Goal: Transaction & Acquisition: Purchase product/service

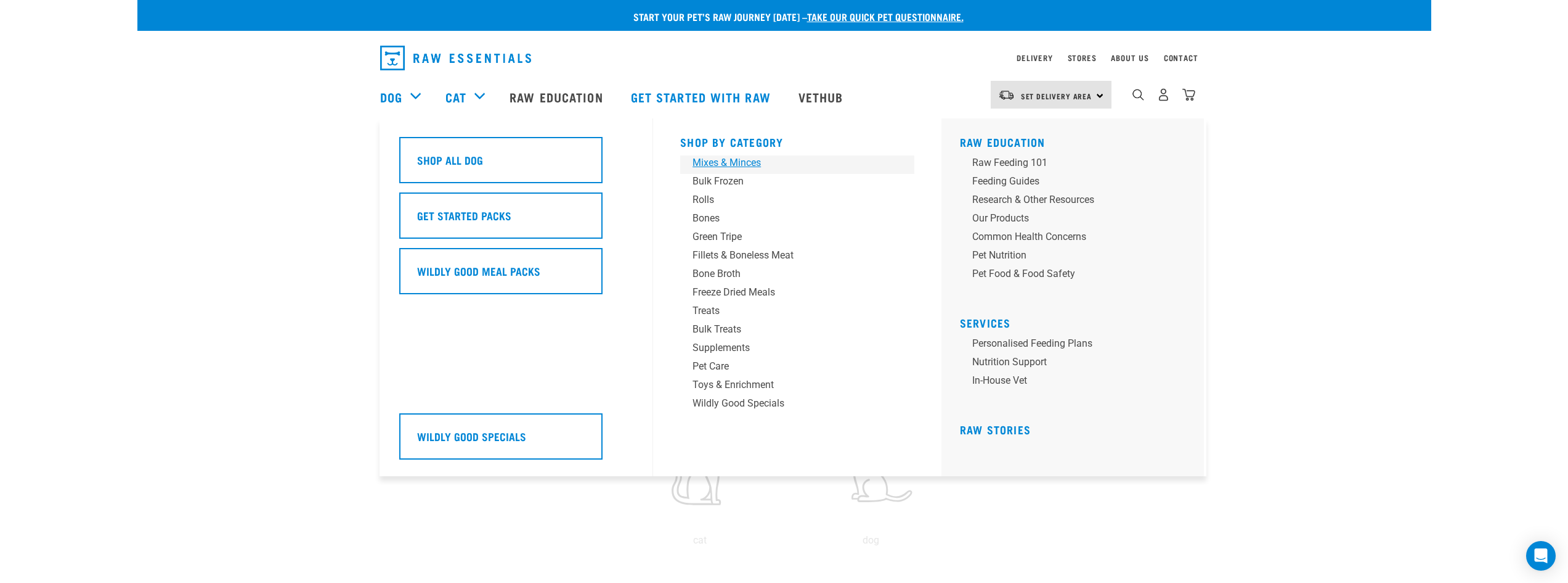
click at [724, 162] on div "Mixes & Minces" at bounding box center [789, 162] width 192 height 15
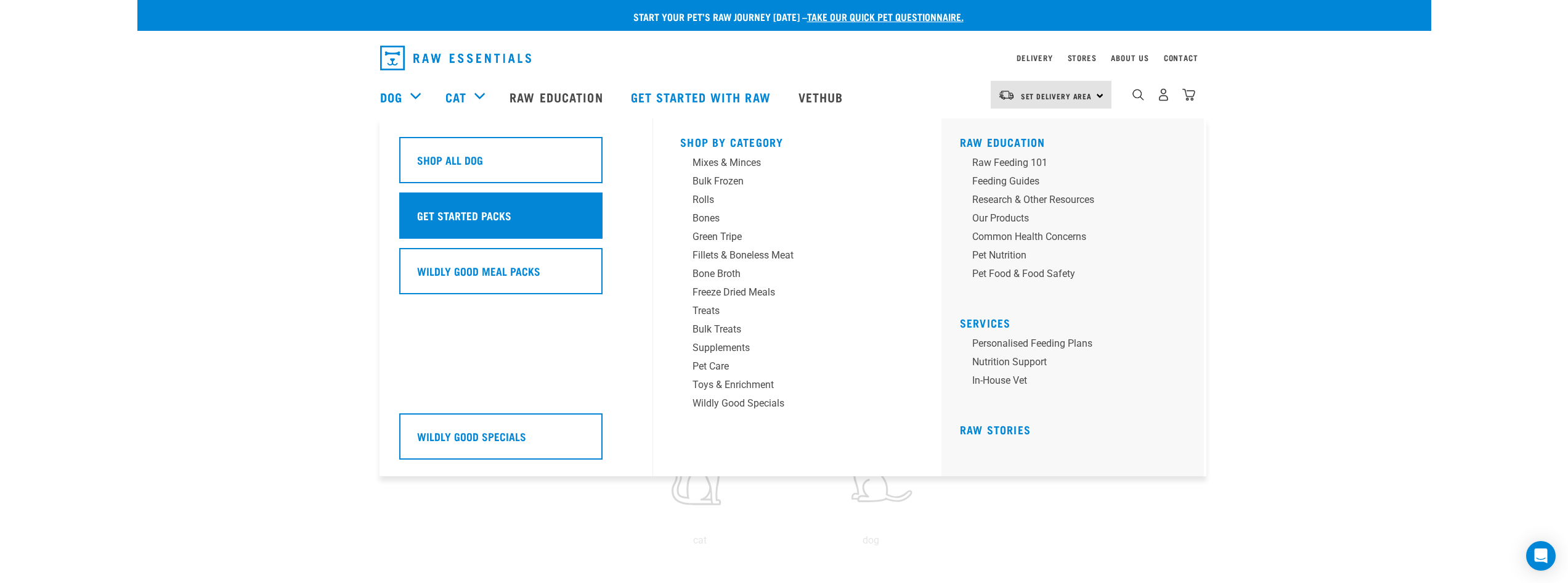
click at [507, 216] on h5 "Get Started Packs" at bounding box center [464, 215] width 94 height 16
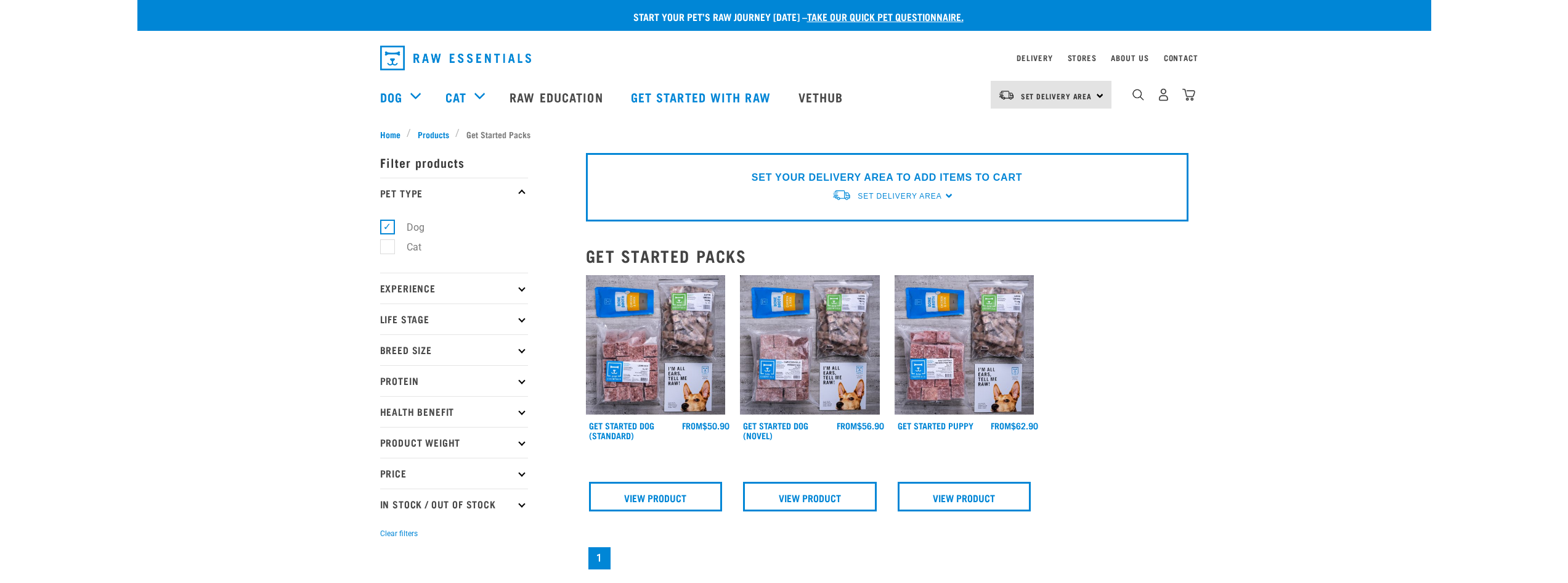
drag, startPoint x: 0, startPoint y: 0, endPoint x: 208, endPoint y: 266, distance: 337.7
click at [208, 266] on div "Start your pet’s raw journey today – take our quick pet questionnaire. Delivery…" at bounding box center [784, 377] width 1294 height 754
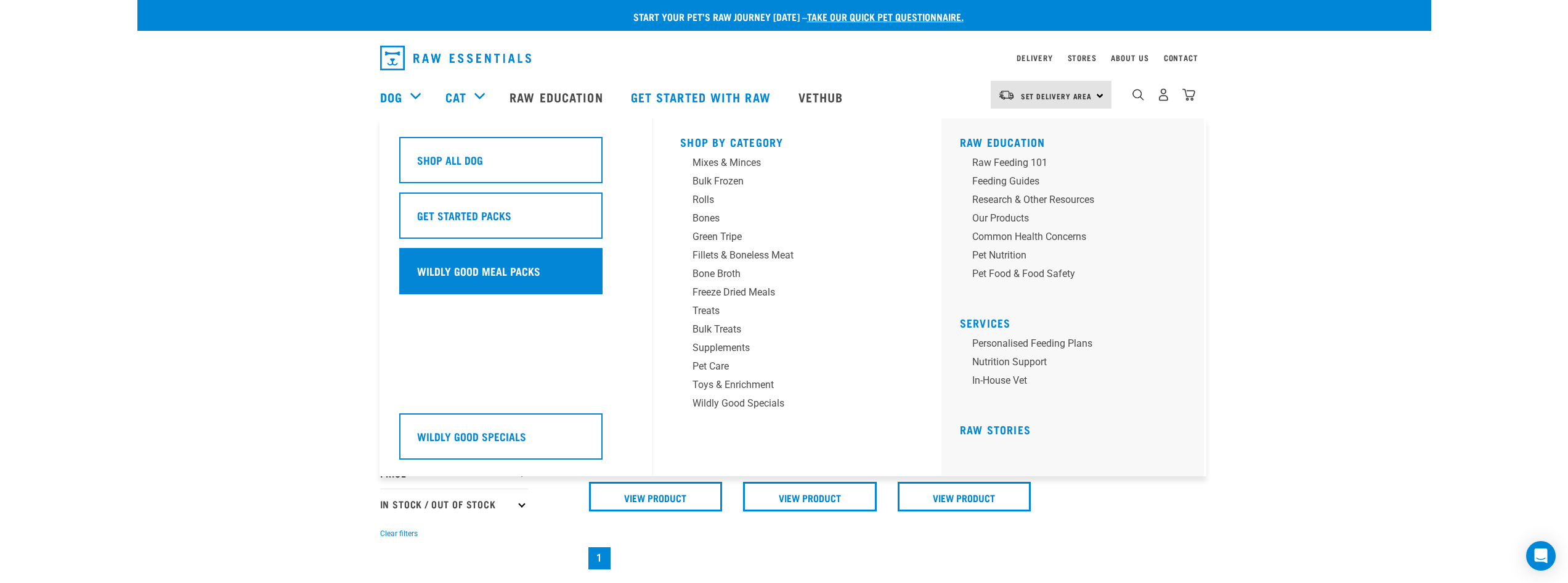
click at [480, 258] on div "Wildly Good Meal Packs" at bounding box center [501, 271] width 203 height 46
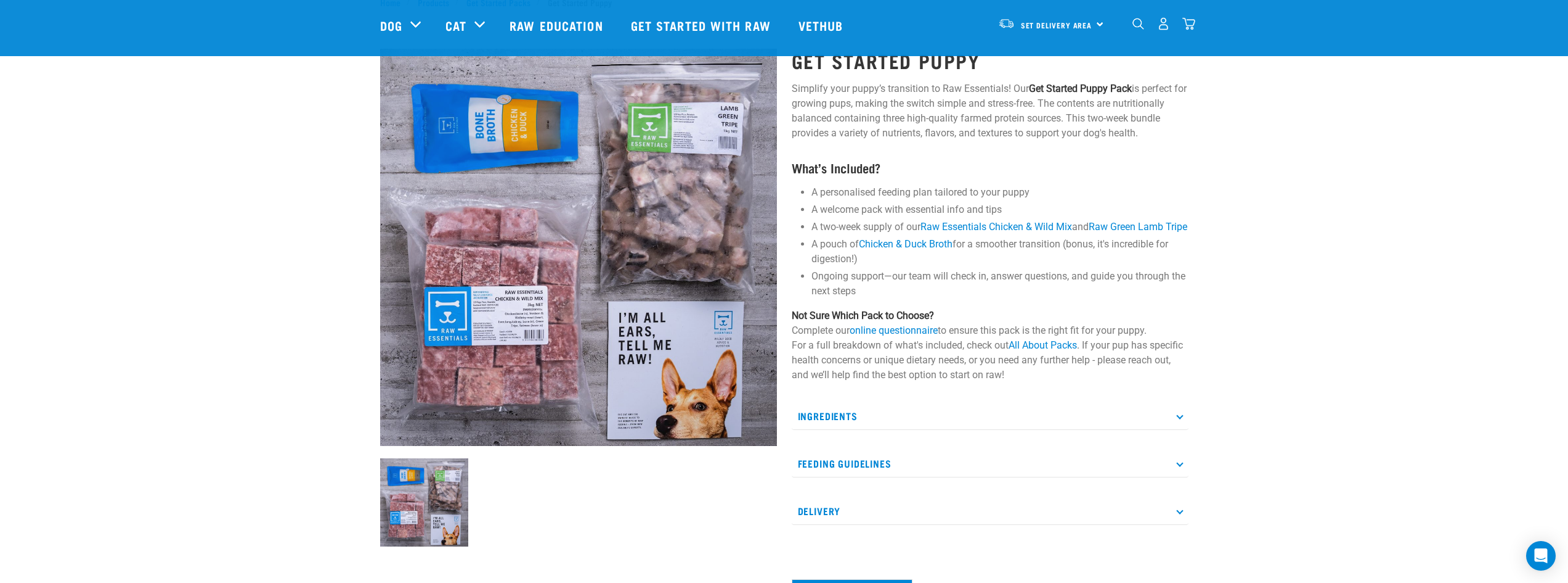
scroll to position [62, 0]
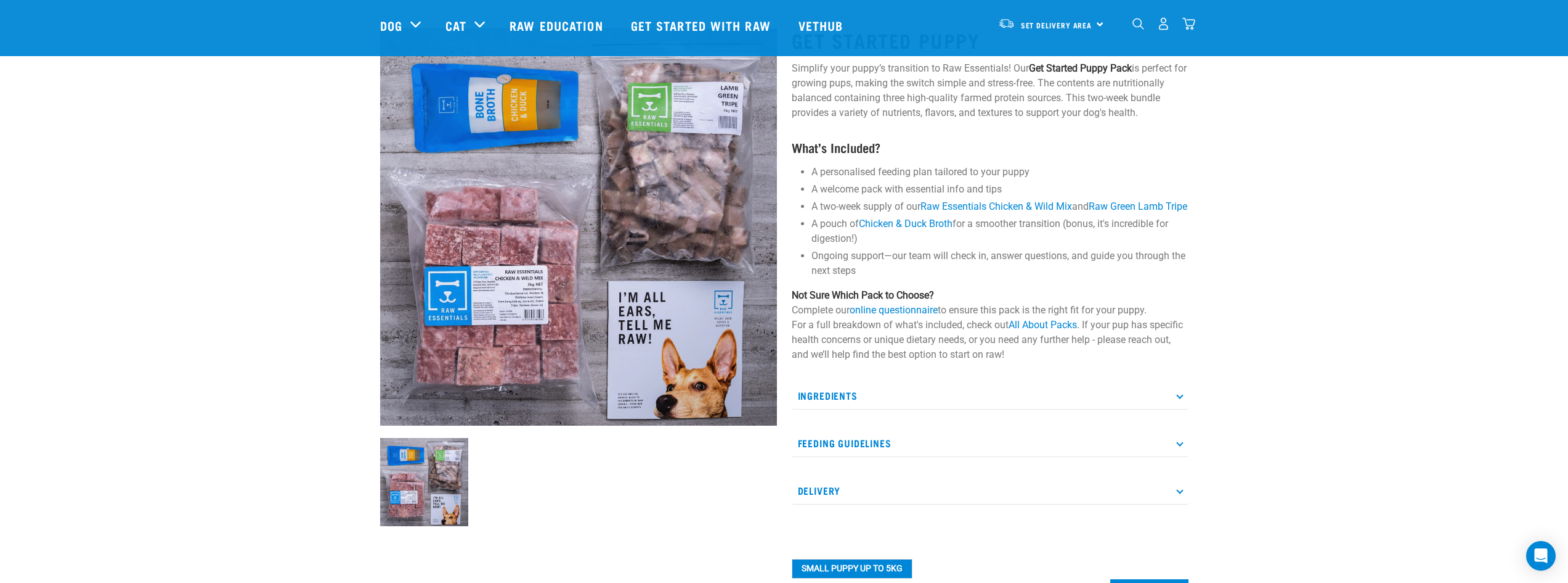
click at [964, 410] on p "Ingredients" at bounding box center [990, 395] width 397 height 27
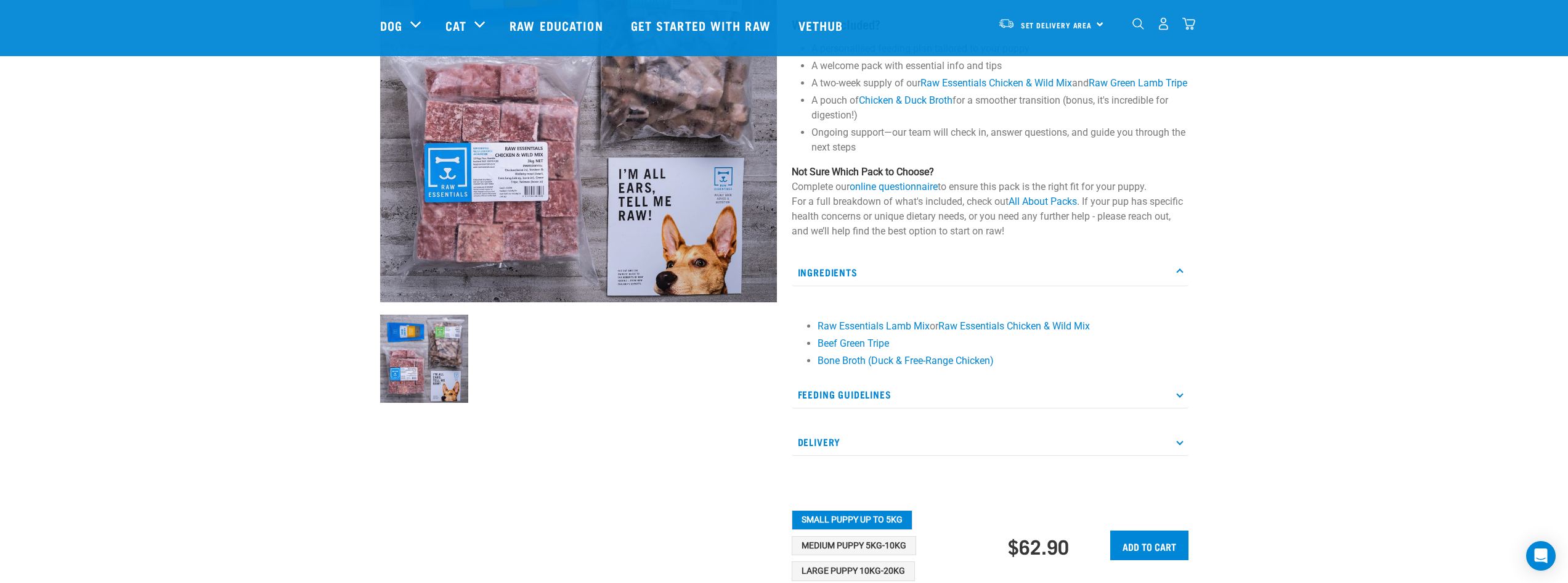
scroll to position [308, 0]
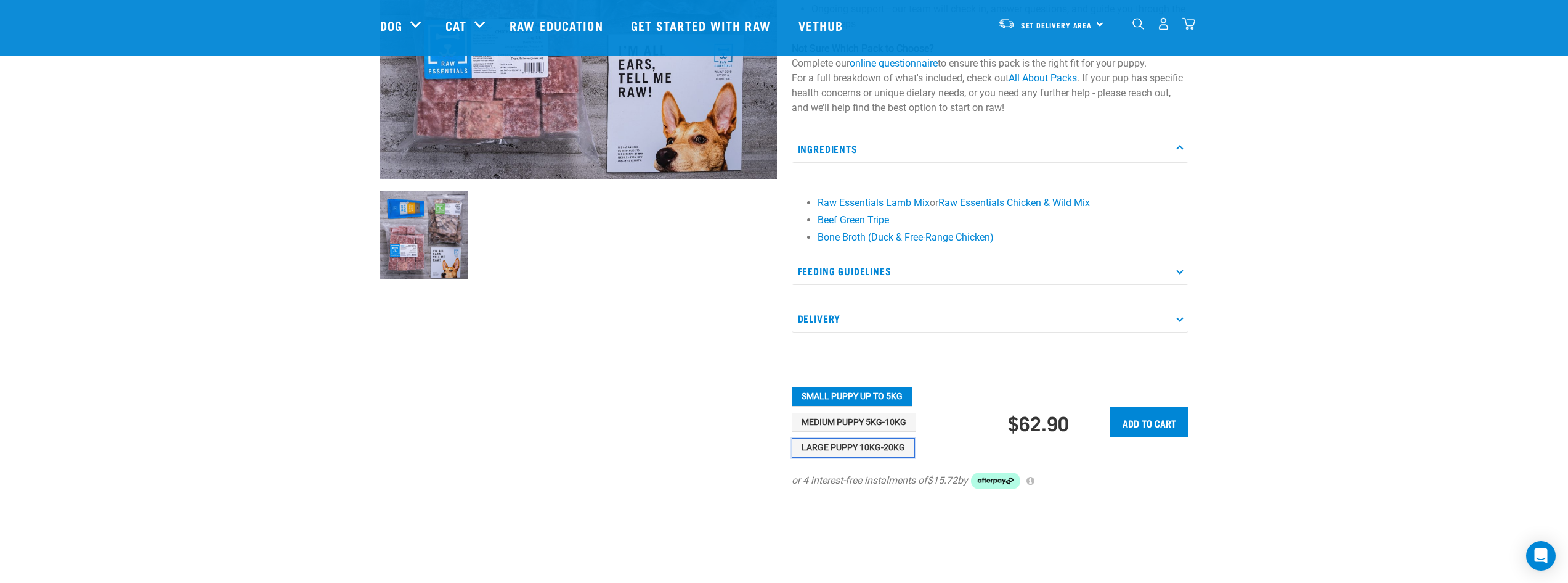
click at [849, 457] on button "Large Puppy 10kg-20kg" at bounding box center [853, 448] width 123 height 20
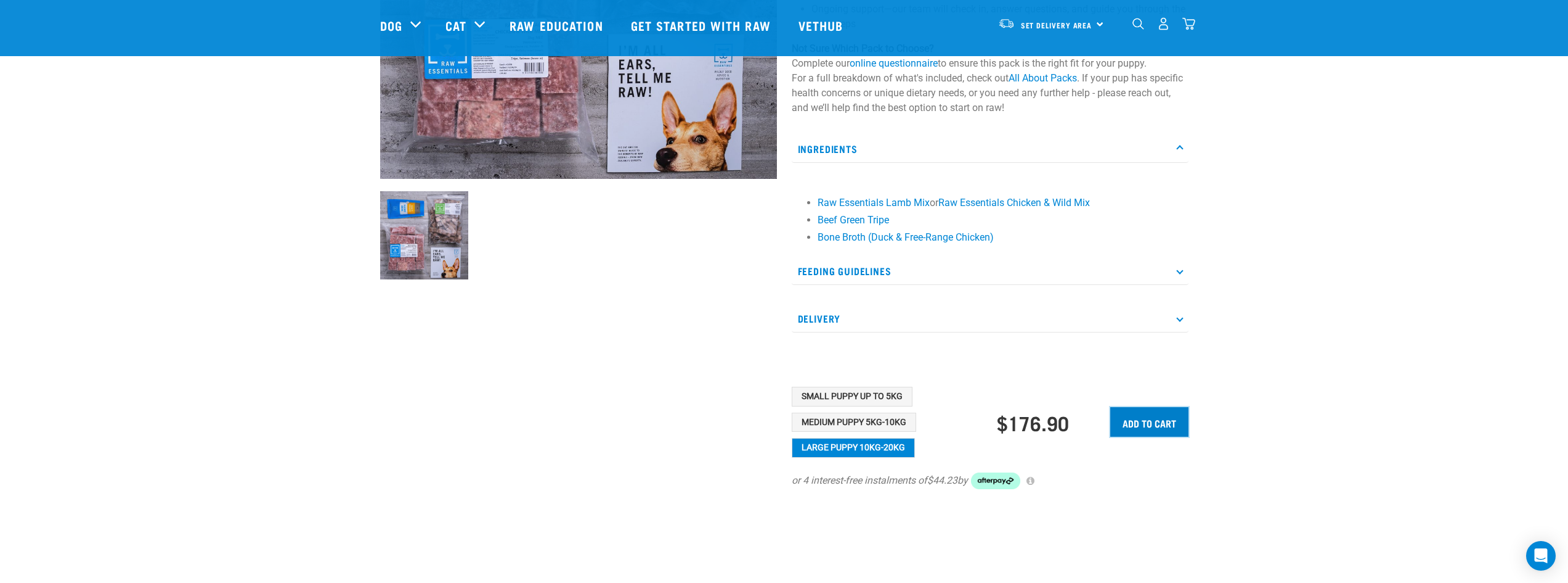
click at [1163, 431] on input "Add to cart" at bounding box center [1150, 421] width 78 height 29
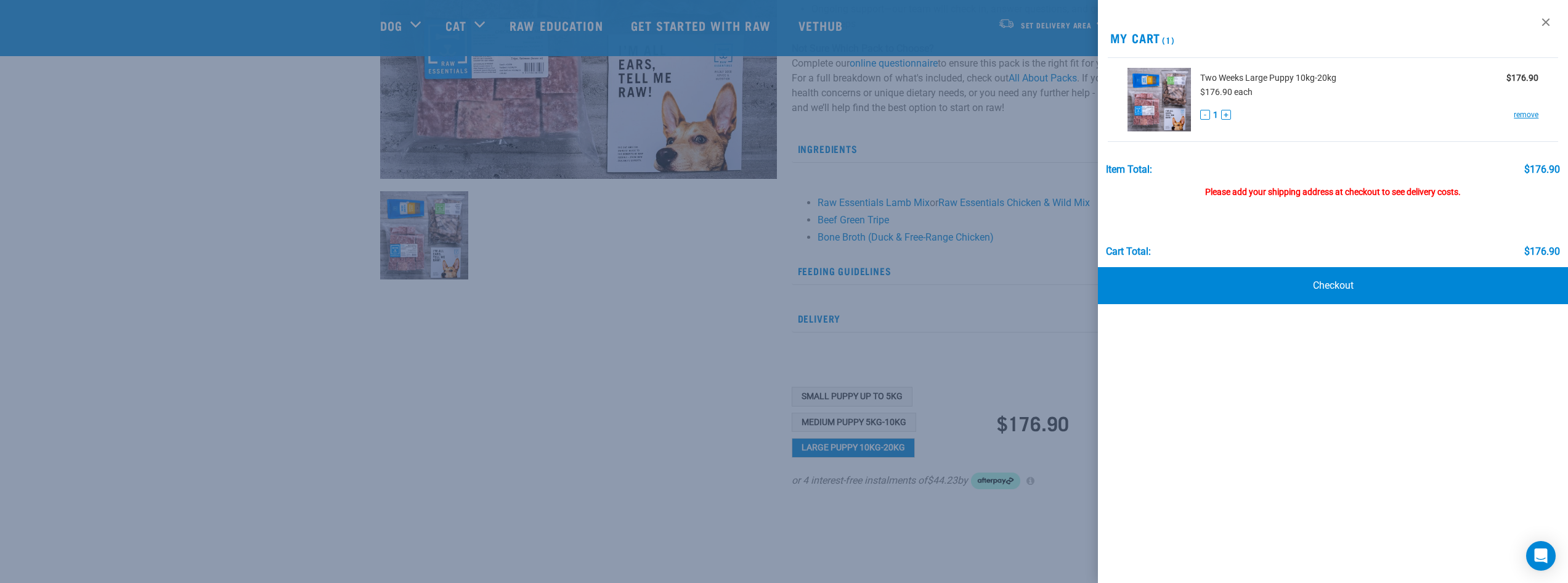
click at [1006, 313] on div at bounding box center [784, 291] width 1568 height 583
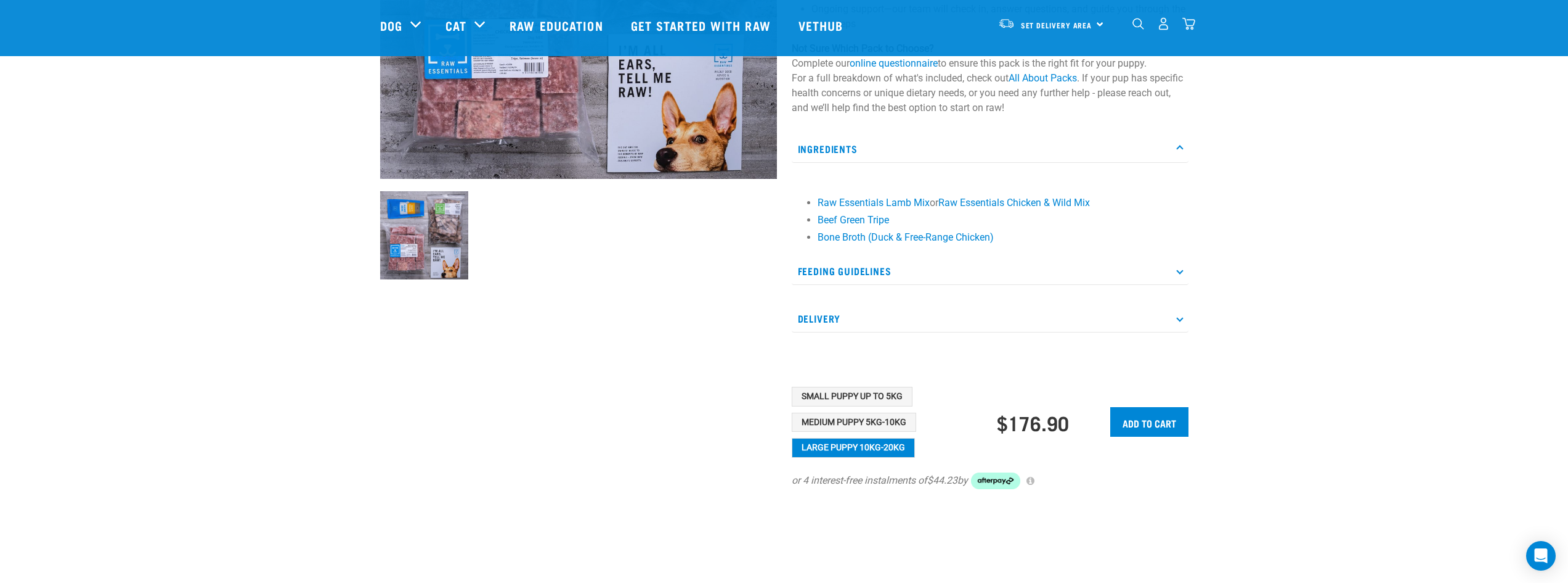
scroll to position [0, 0]
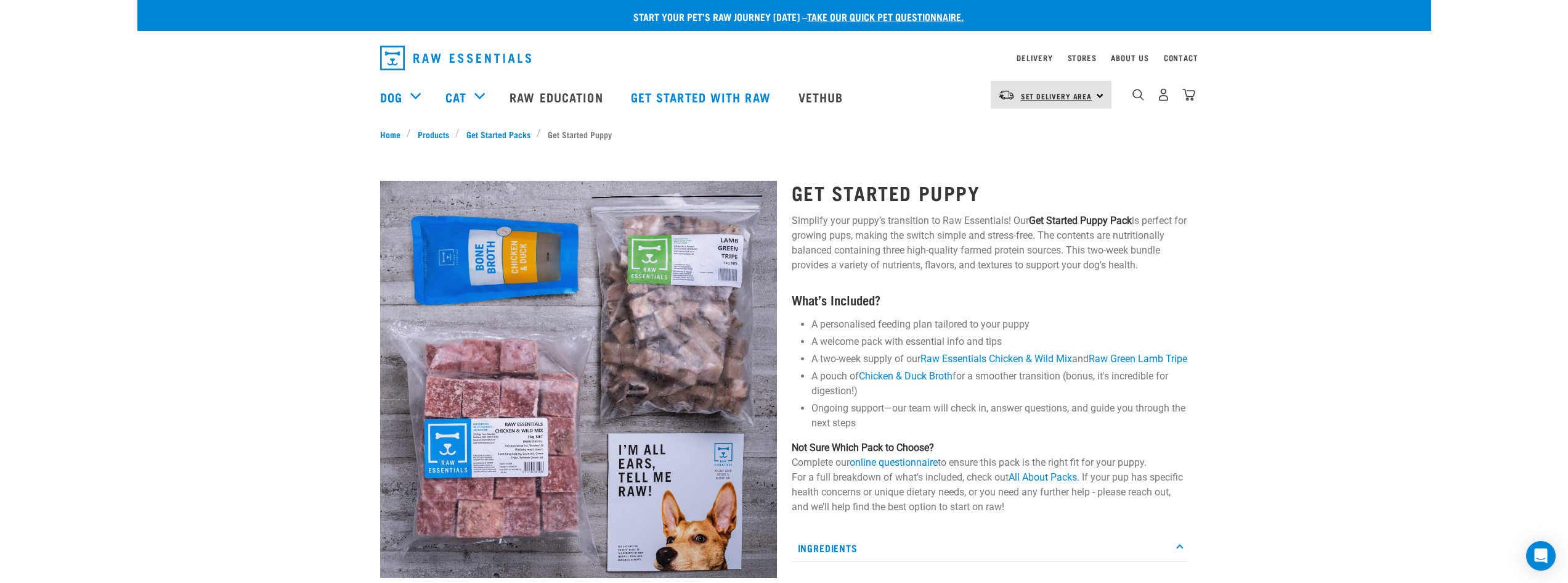
click at [1046, 96] on span "Set Delivery Area" at bounding box center [1056, 96] width 71 height 5
click at [1049, 126] on link "[GEOGRAPHIC_DATA]" at bounding box center [1049, 129] width 118 height 27
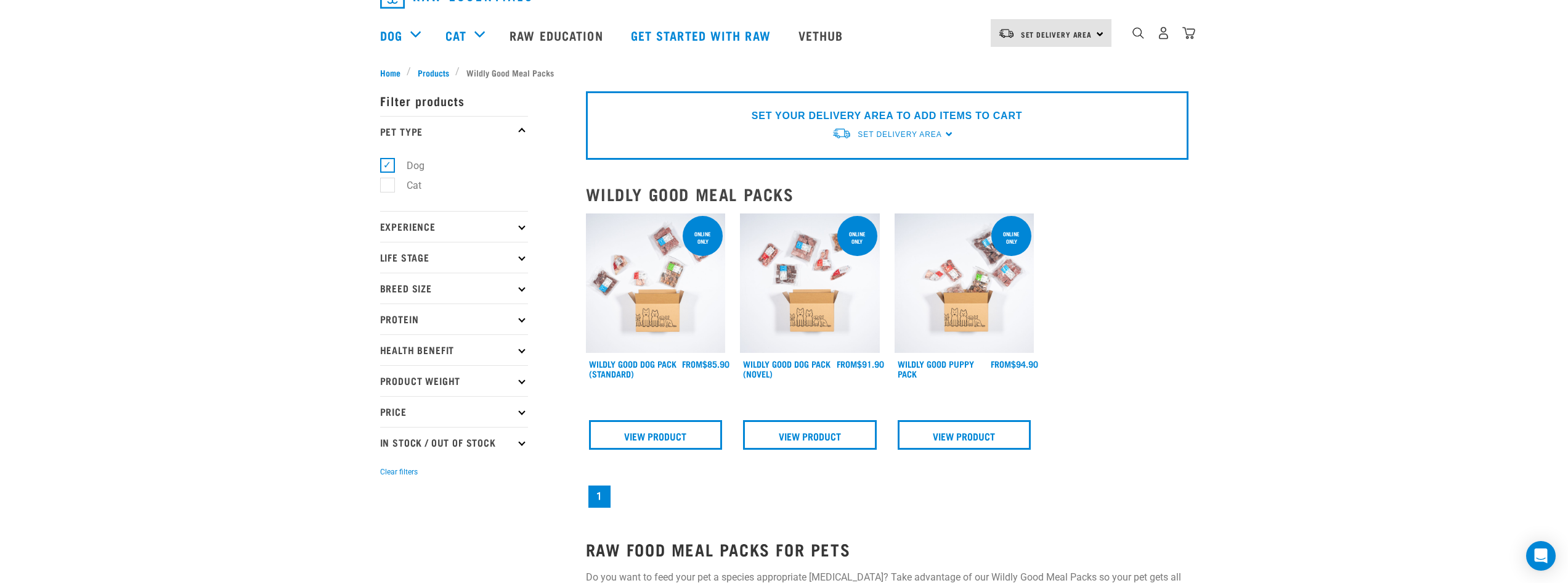
scroll to position [185, 0]
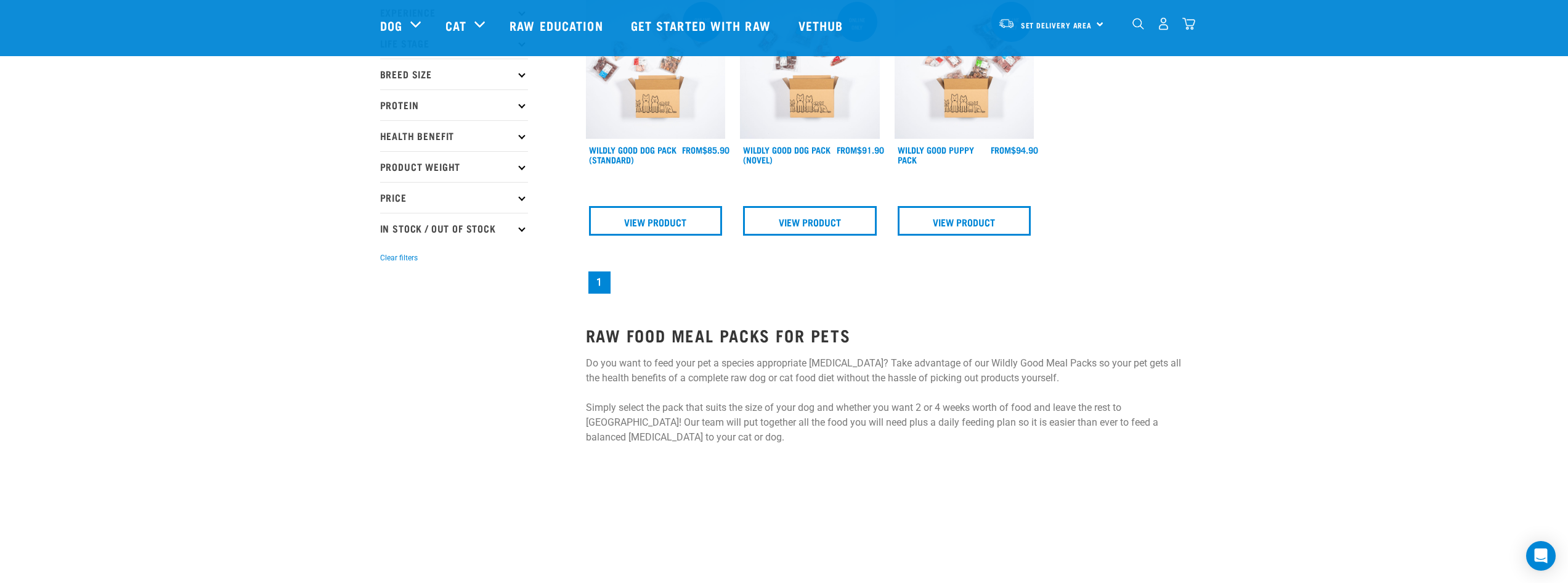
click at [947, 107] on img at bounding box center [964, 69] width 140 height 140
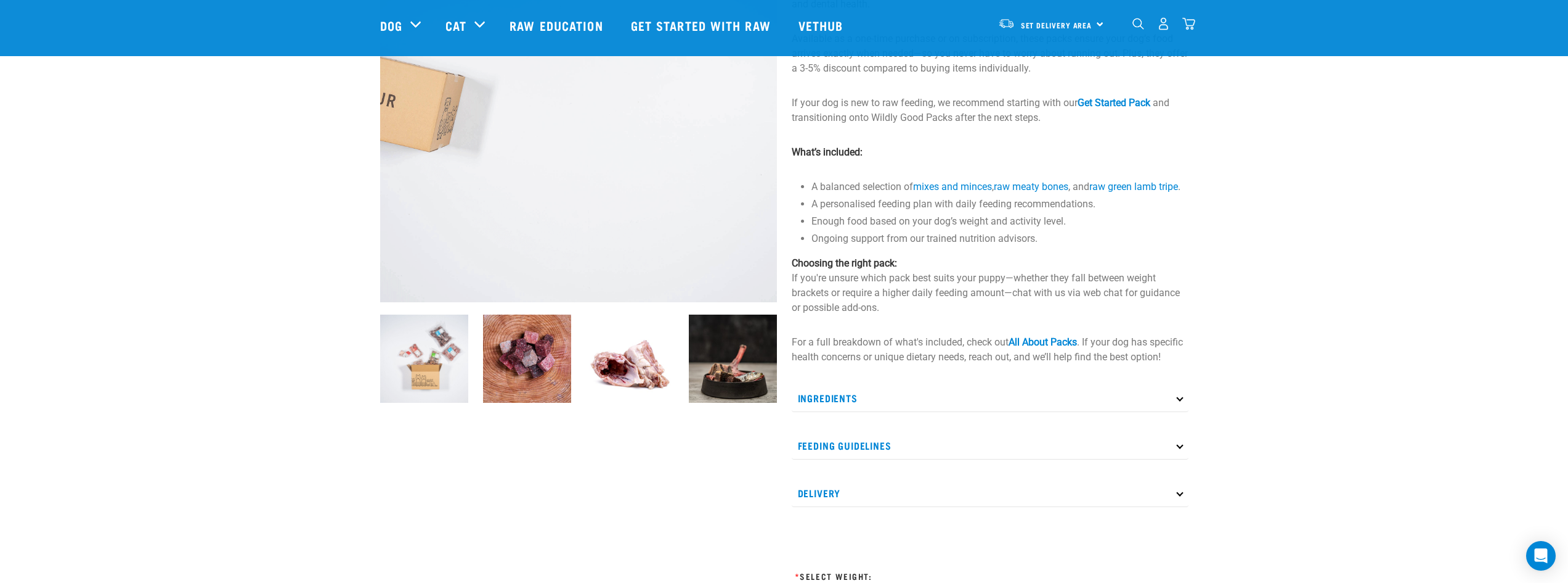
scroll to position [247, 0]
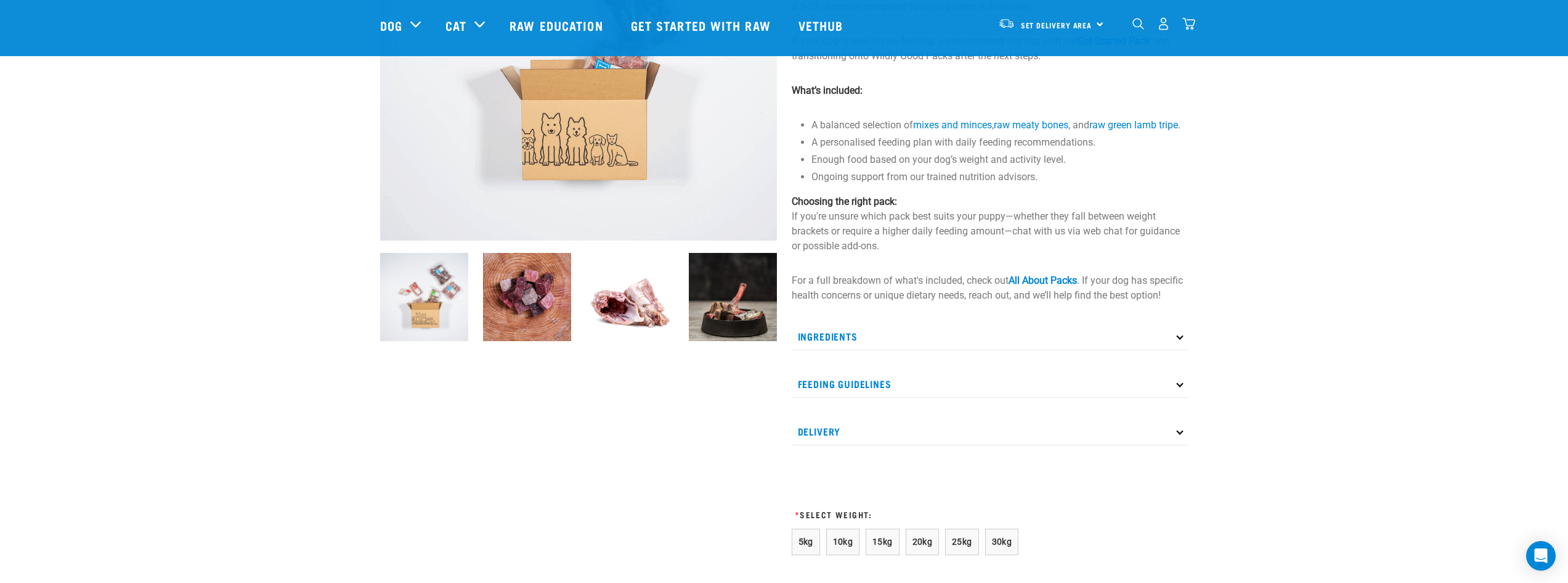
click at [906, 338] on p "Ingredients" at bounding box center [990, 336] width 397 height 27
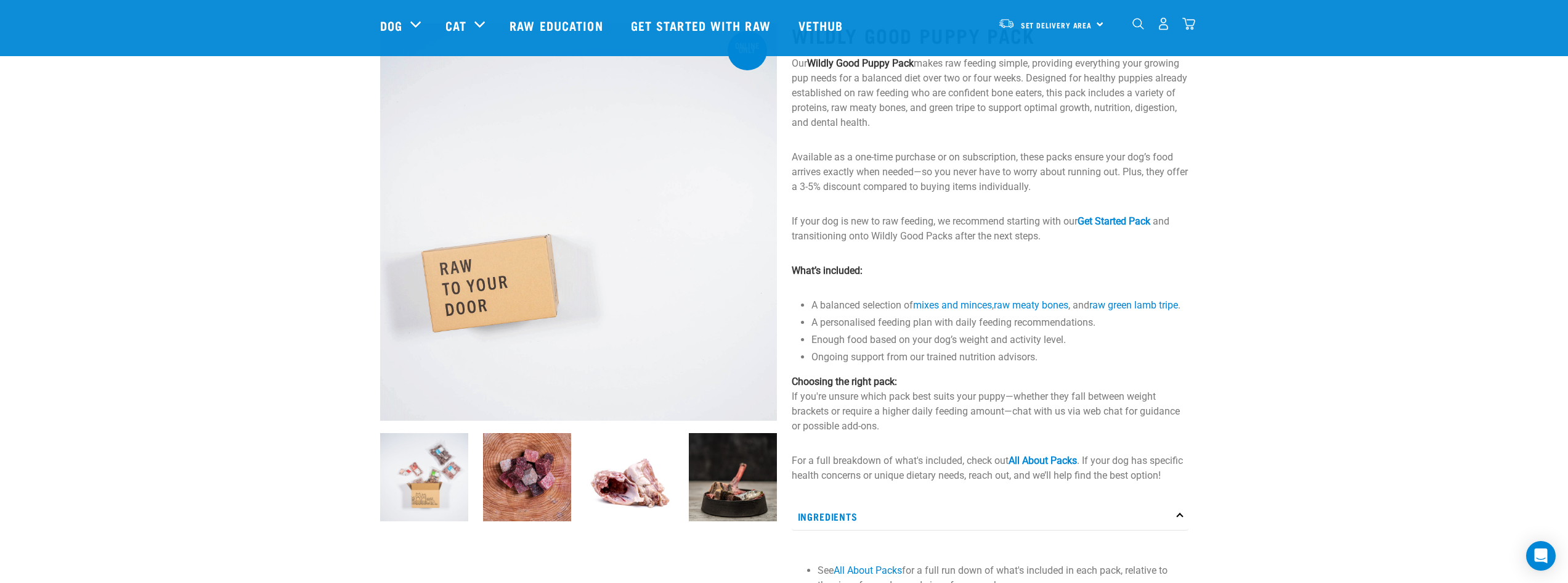
scroll to position [62, 0]
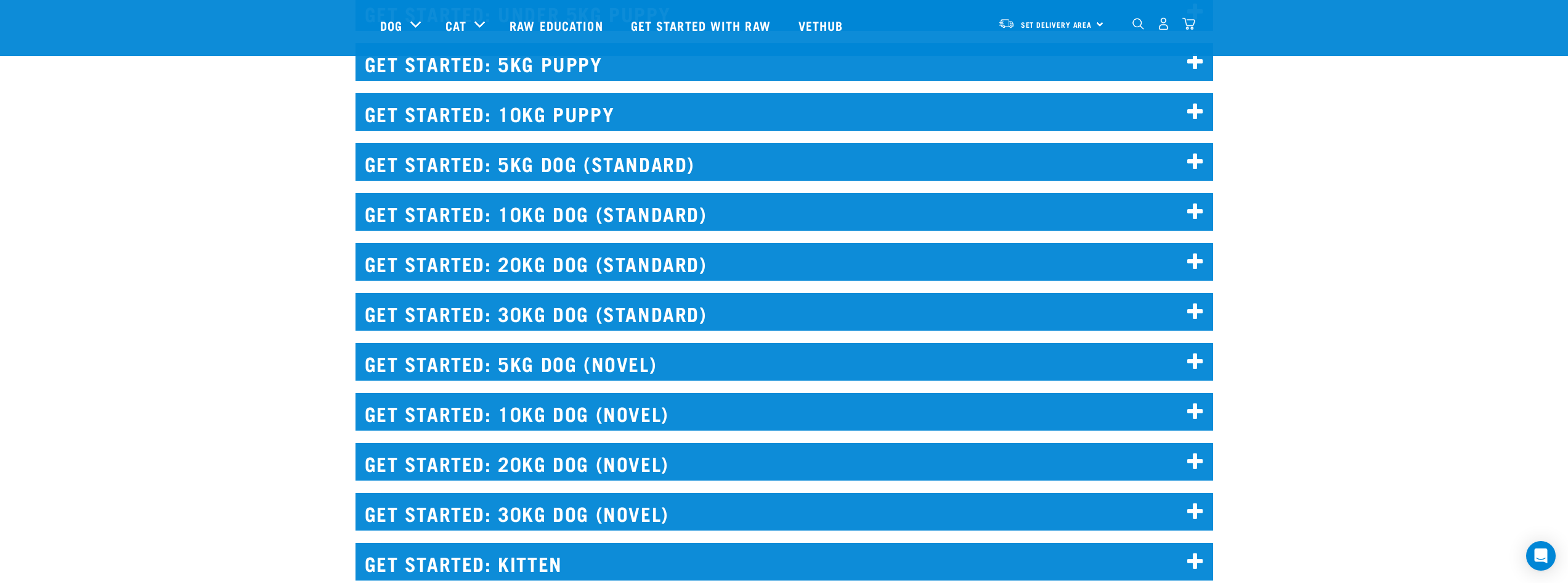
scroll to position [1542, 0]
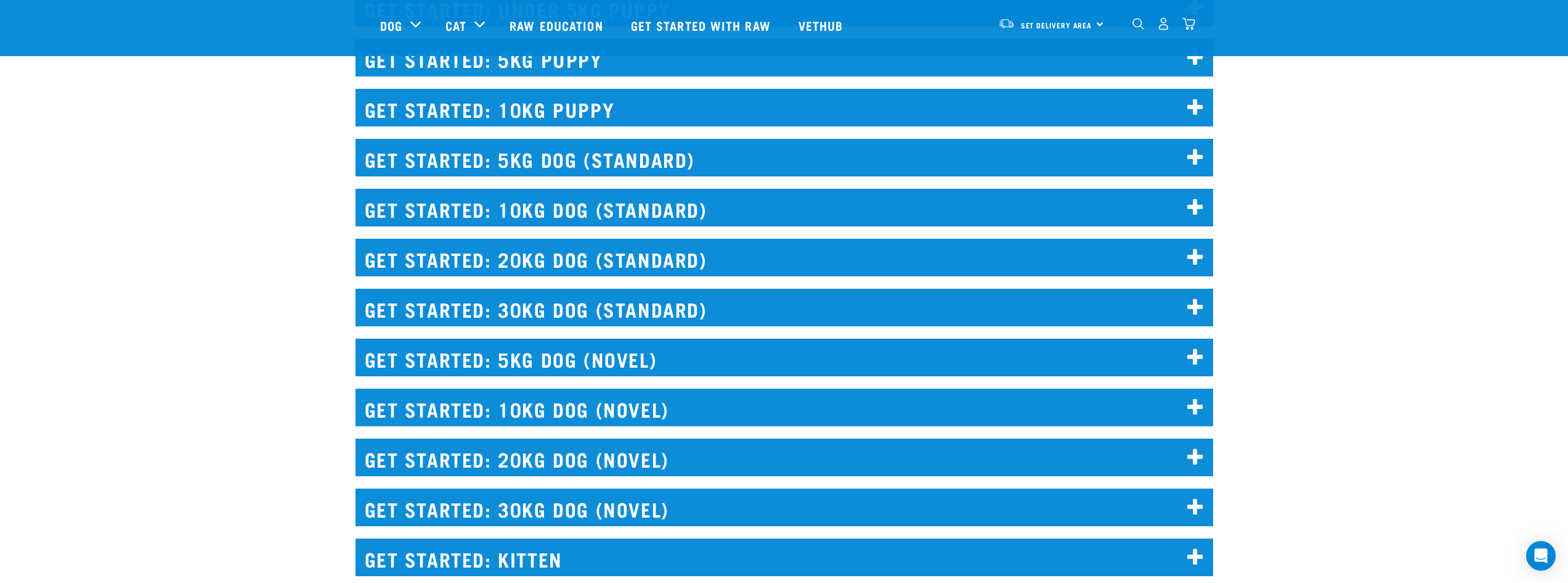
click at [796, 111] on h2 "GET STARTED: 10KG PUPPY" at bounding box center [785, 107] width 858 height 37
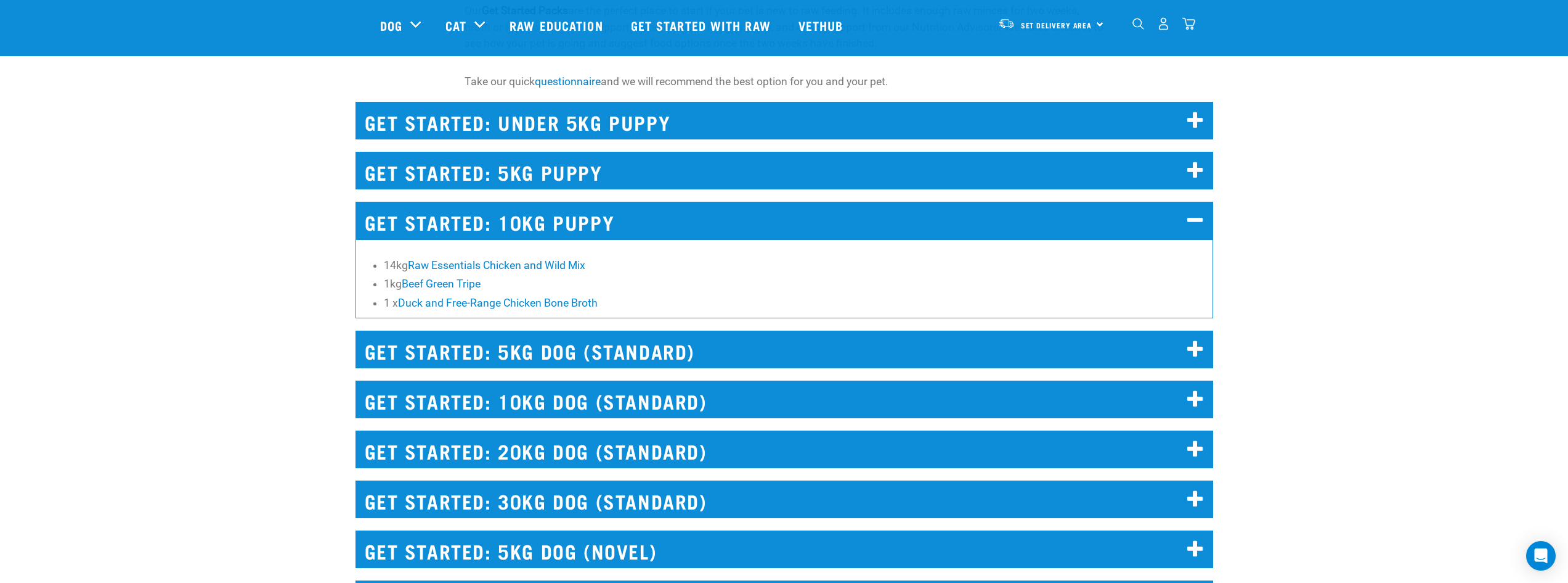
scroll to position [1418, 0]
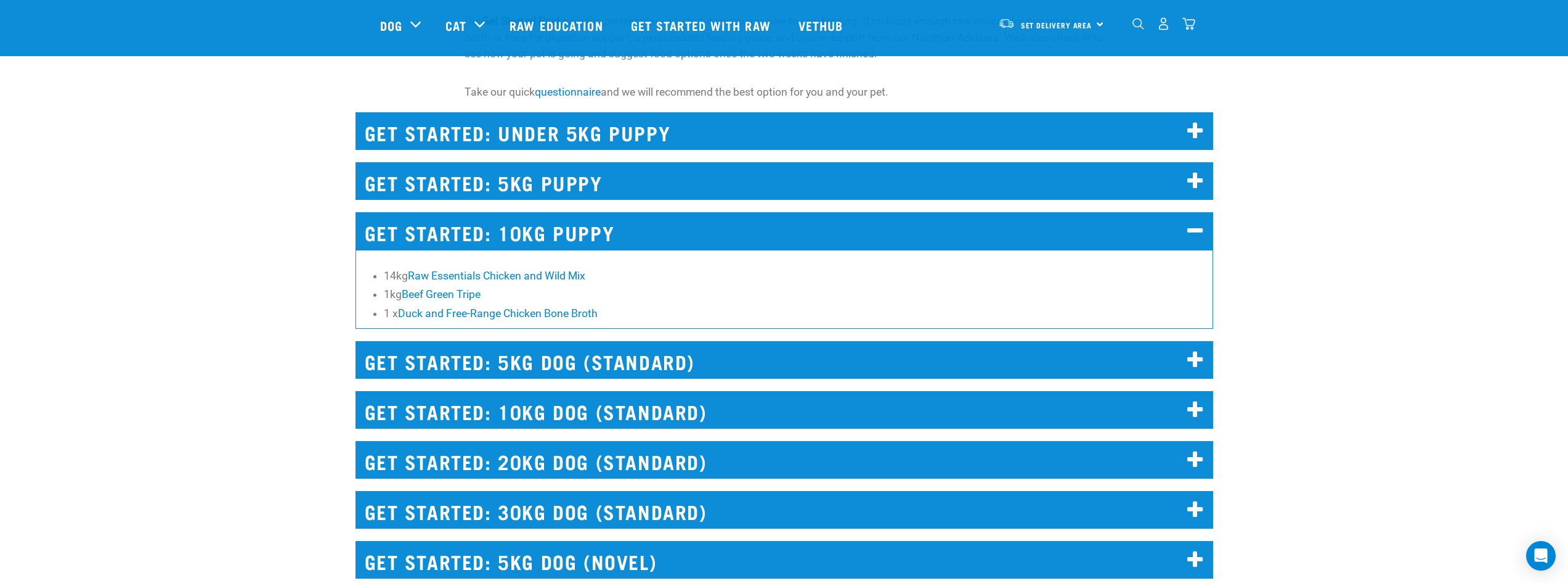
click at [796, 185] on h2 "GET STARTED: 5KG PUPPY" at bounding box center [785, 181] width 858 height 37
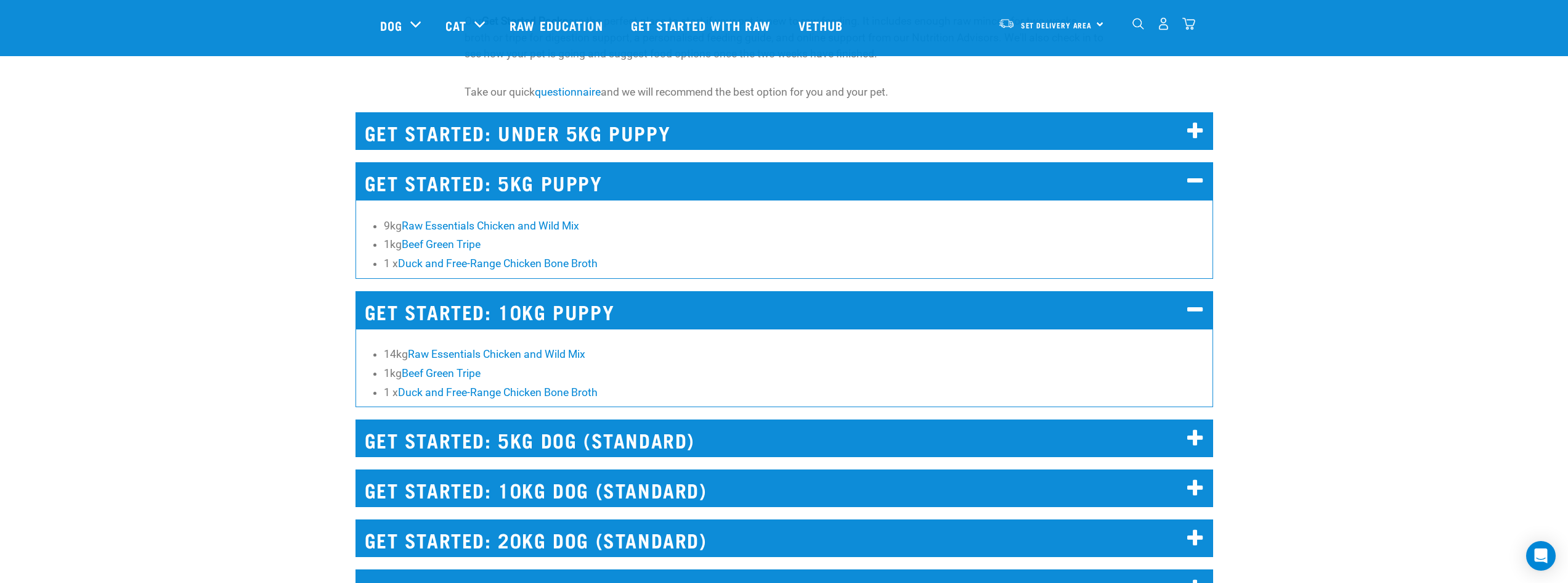
click at [800, 141] on h2 "GET STARTED: UNDER 5KG PUPPY" at bounding box center [785, 131] width 858 height 37
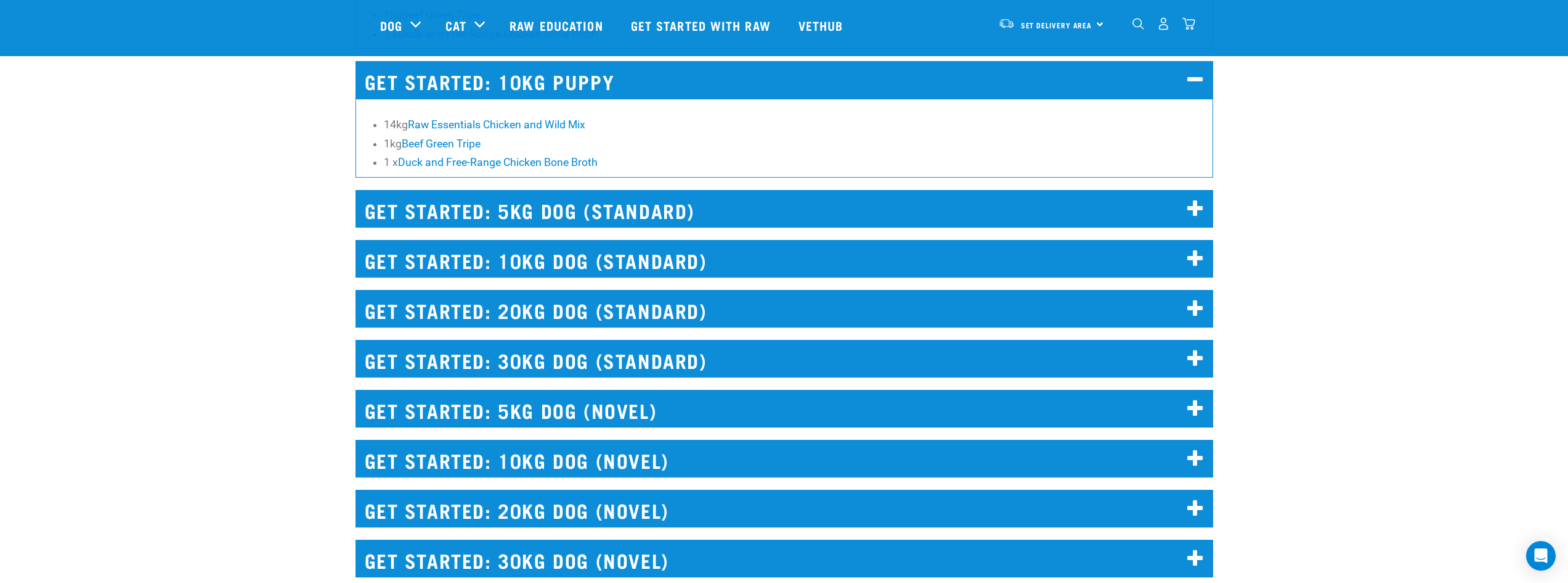
scroll to position [1788, 0]
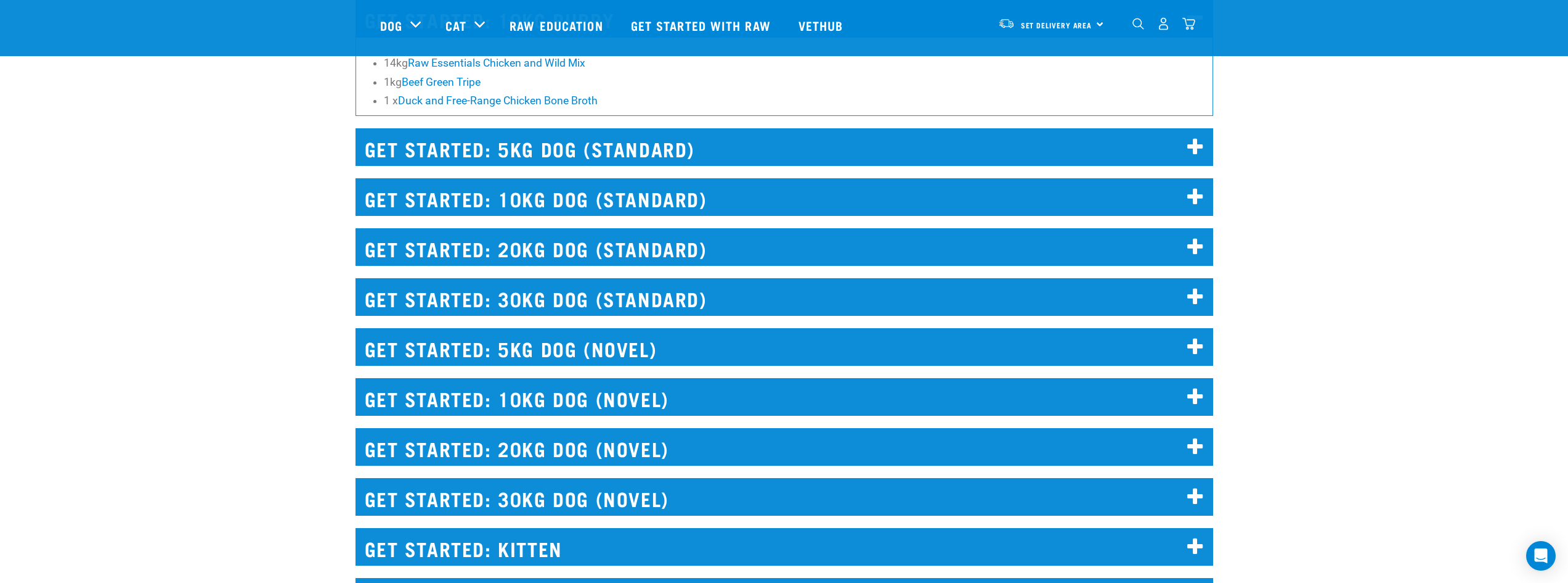
click at [808, 258] on h2 "GET STARTED: 20KG DOG (STANDARD)" at bounding box center [785, 247] width 858 height 37
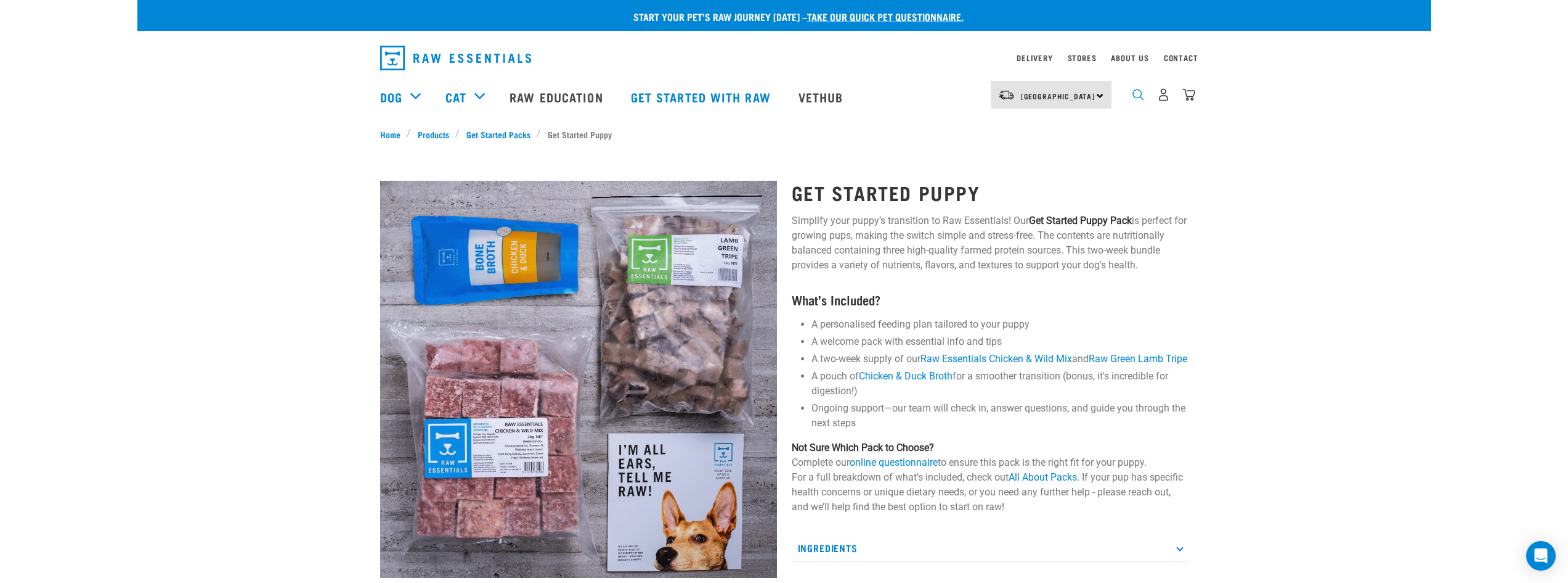
click at [1138, 101] on img "dropdown navigation" at bounding box center [1138, 95] width 12 height 12
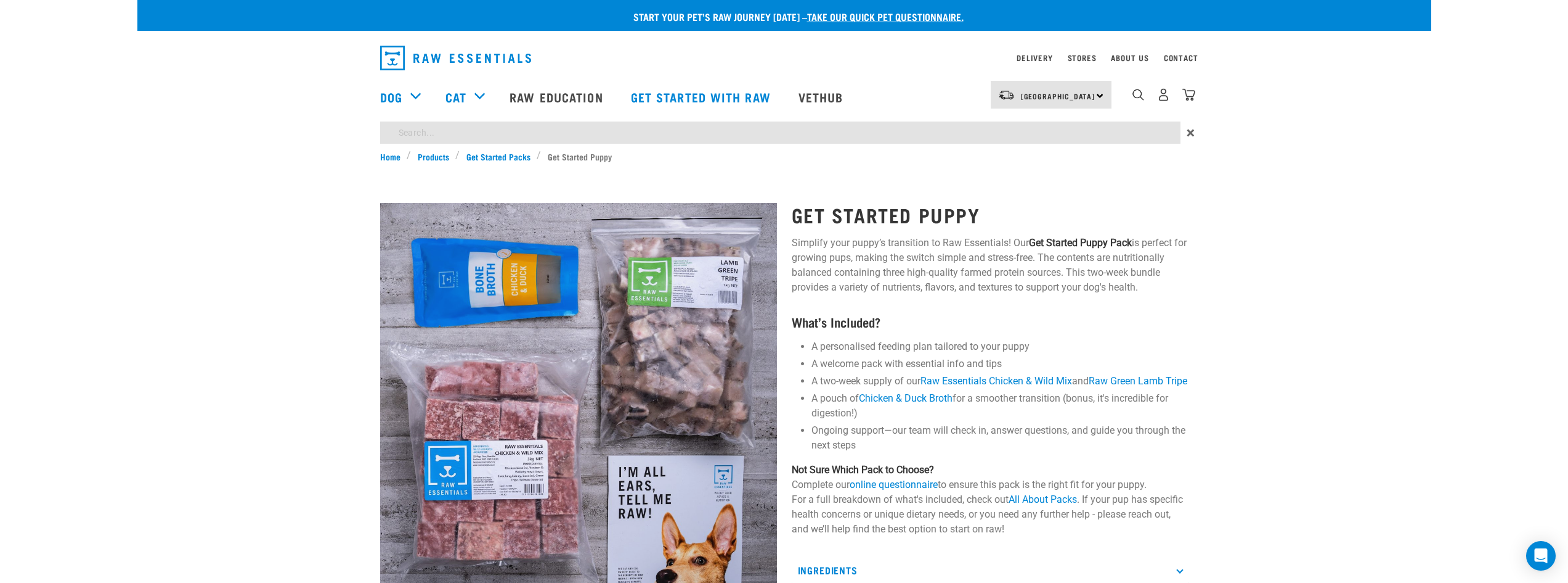
click at [913, 128] on div "Start your pet’s raw journey today – take our quick pet questionnaire. Delivery…" at bounding box center [784, 442] width 1294 height 885
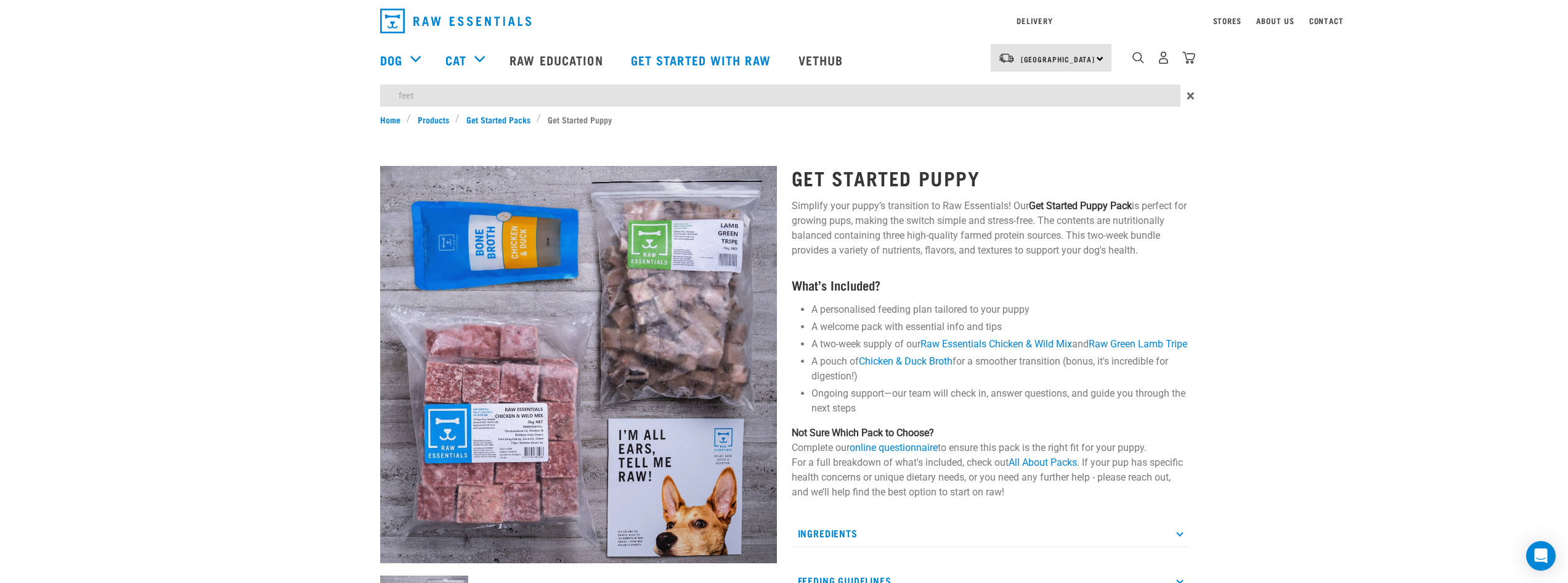
type input "feet"
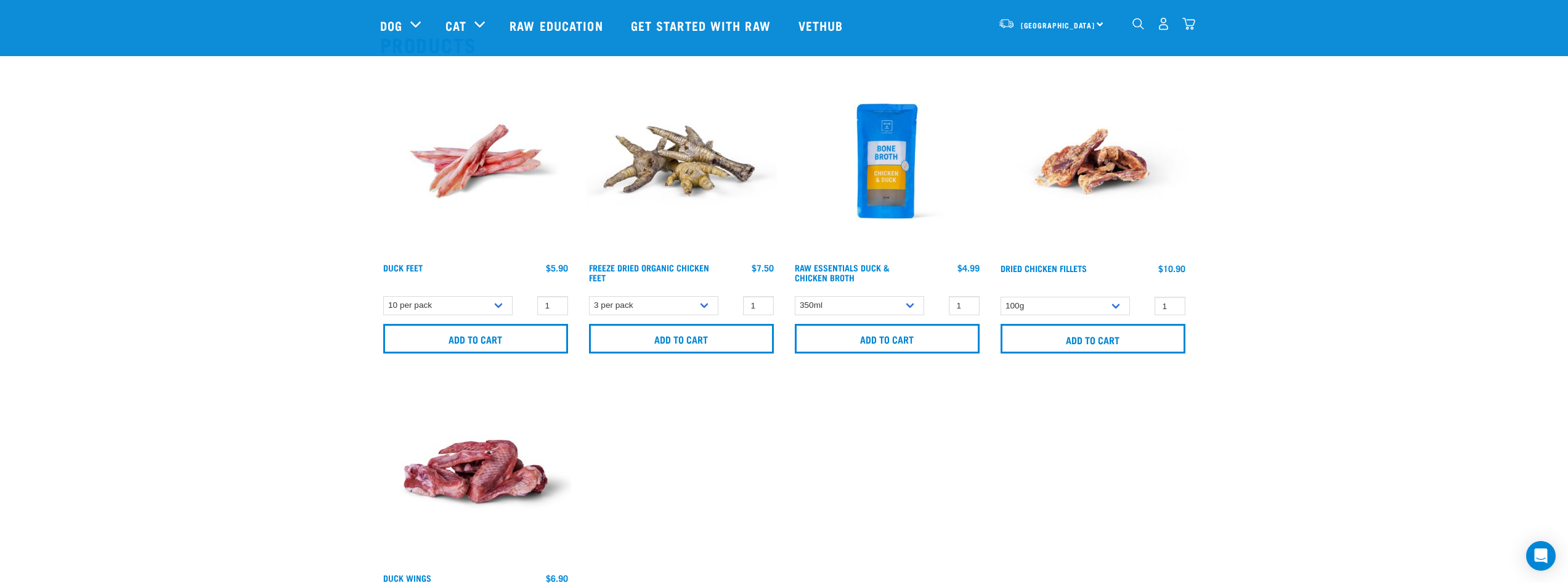
scroll to position [123, 0]
click at [764, 298] on input "1" at bounding box center [758, 304] width 31 height 19
type input "2"
click at [762, 299] on input "2" at bounding box center [758, 304] width 31 height 19
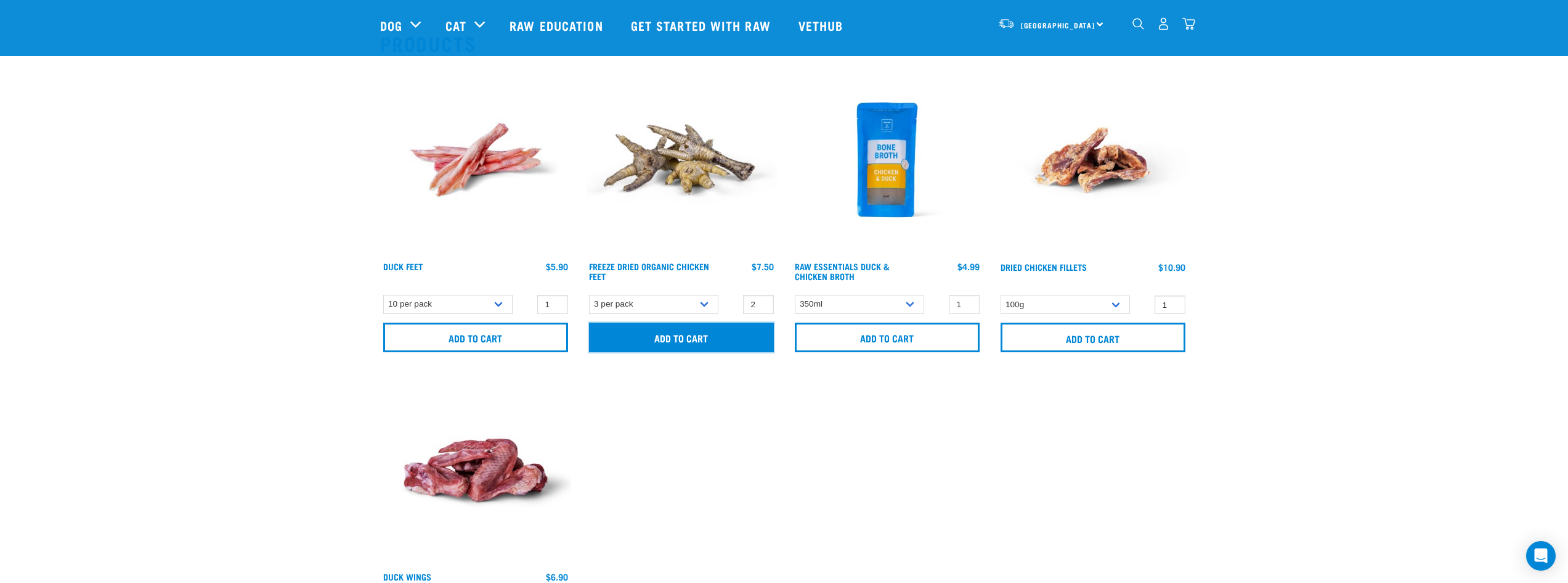
click at [745, 328] on input "Add to cart" at bounding box center [681, 337] width 185 height 29
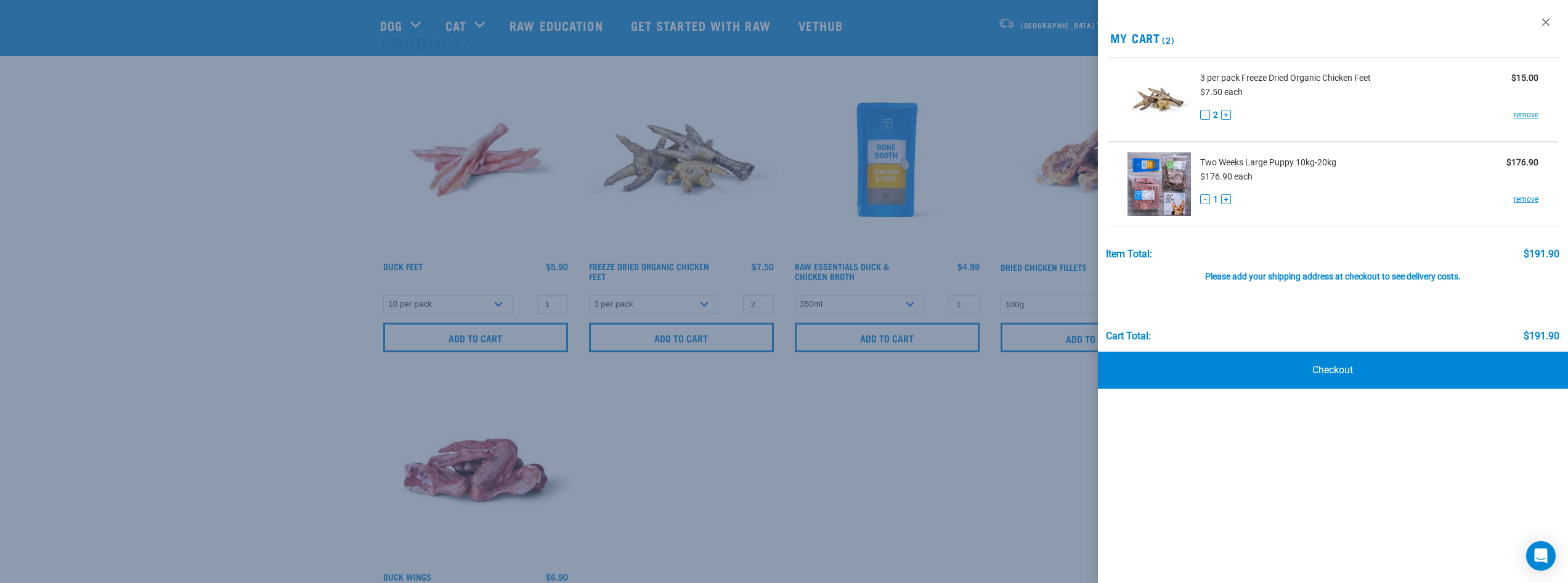
click at [764, 452] on div at bounding box center [784, 291] width 1568 height 583
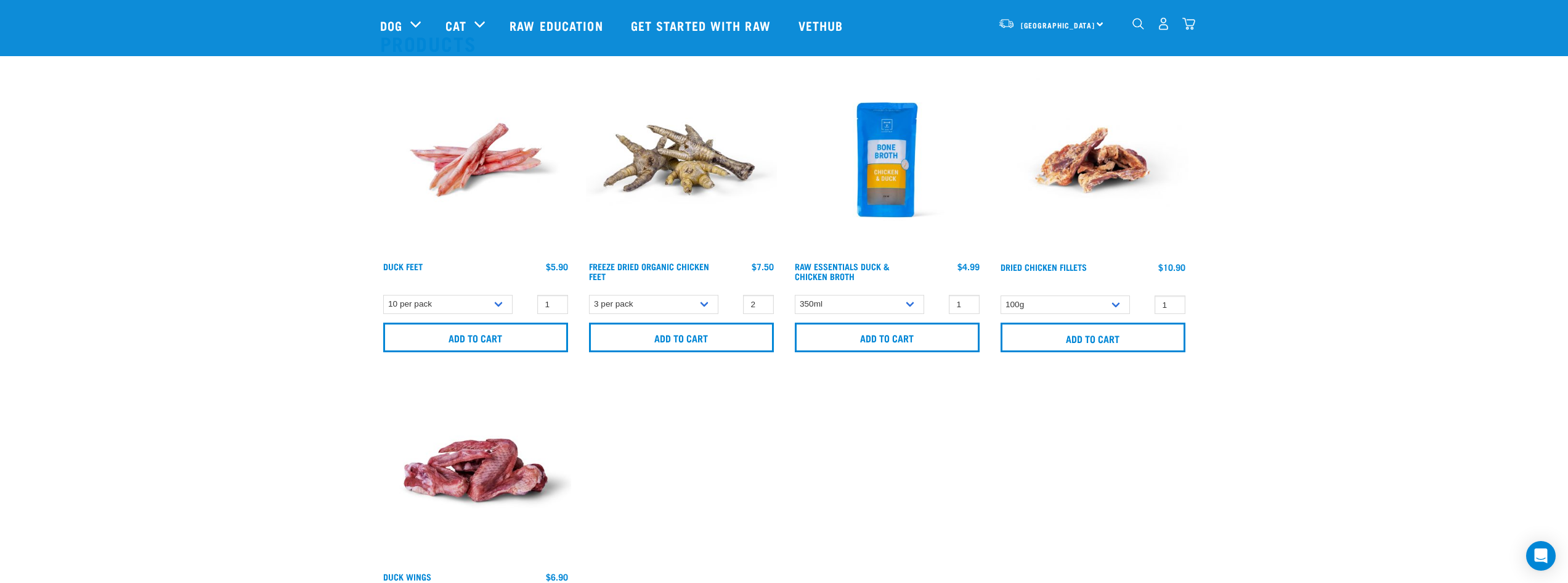
click at [486, 159] on img at bounding box center [475, 160] width 191 height 191
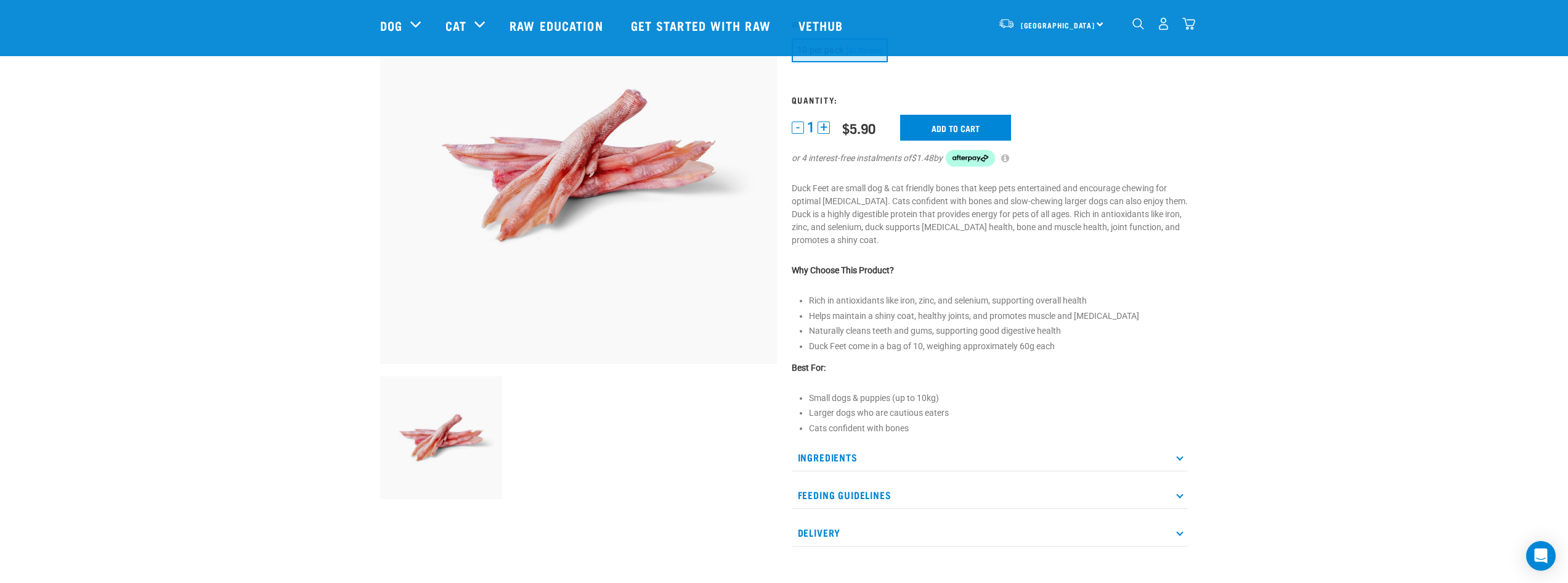
scroll to position [185, 0]
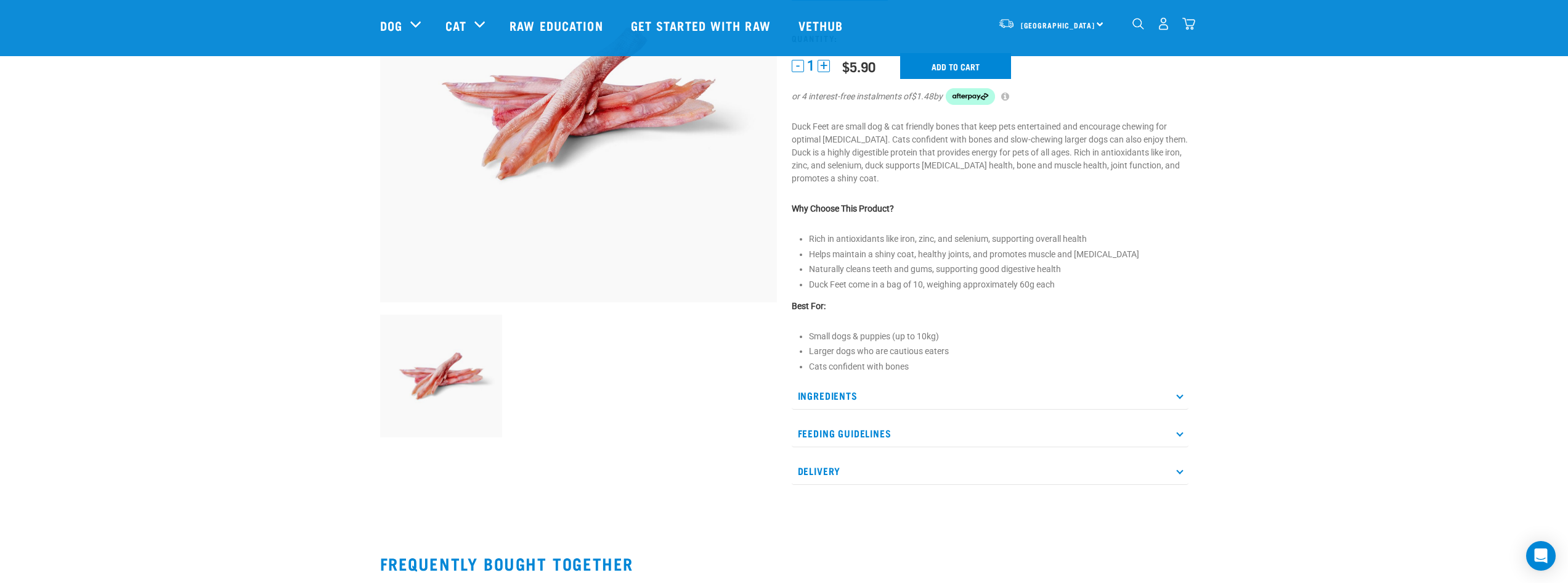
click at [912, 399] on p "Ingredients" at bounding box center [990, 395] width 397 height 27
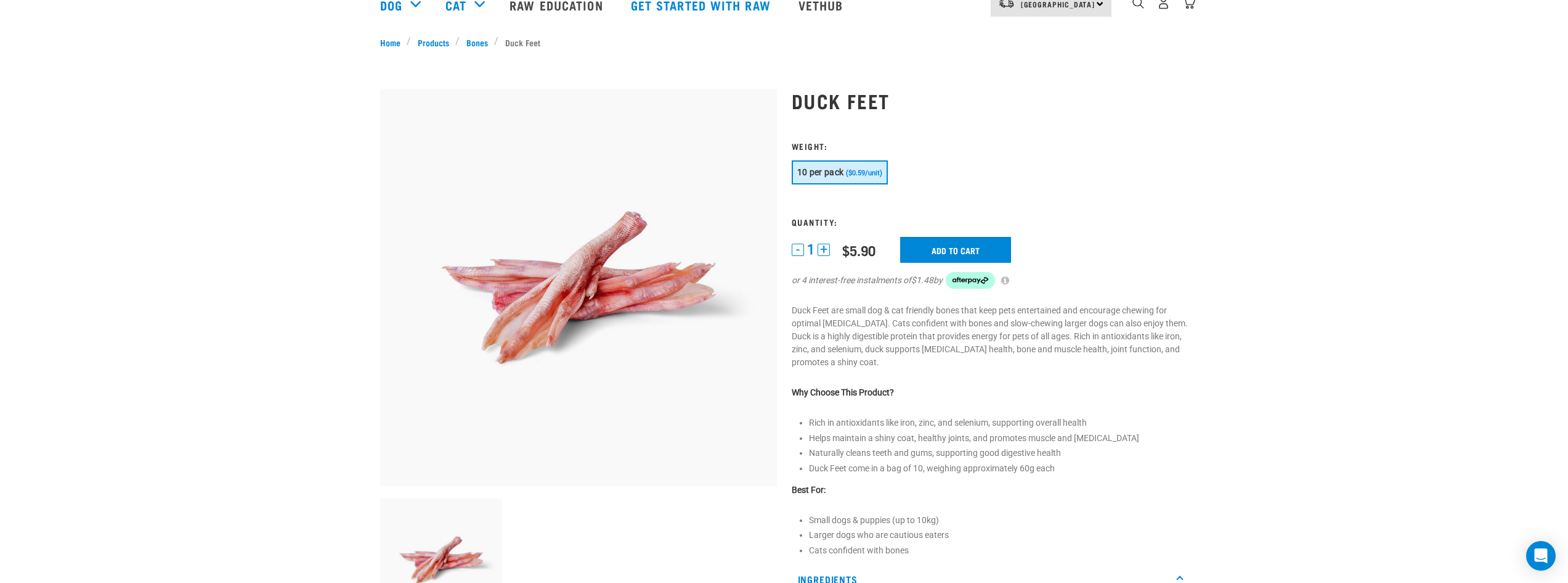
scroll to position [0, 0]
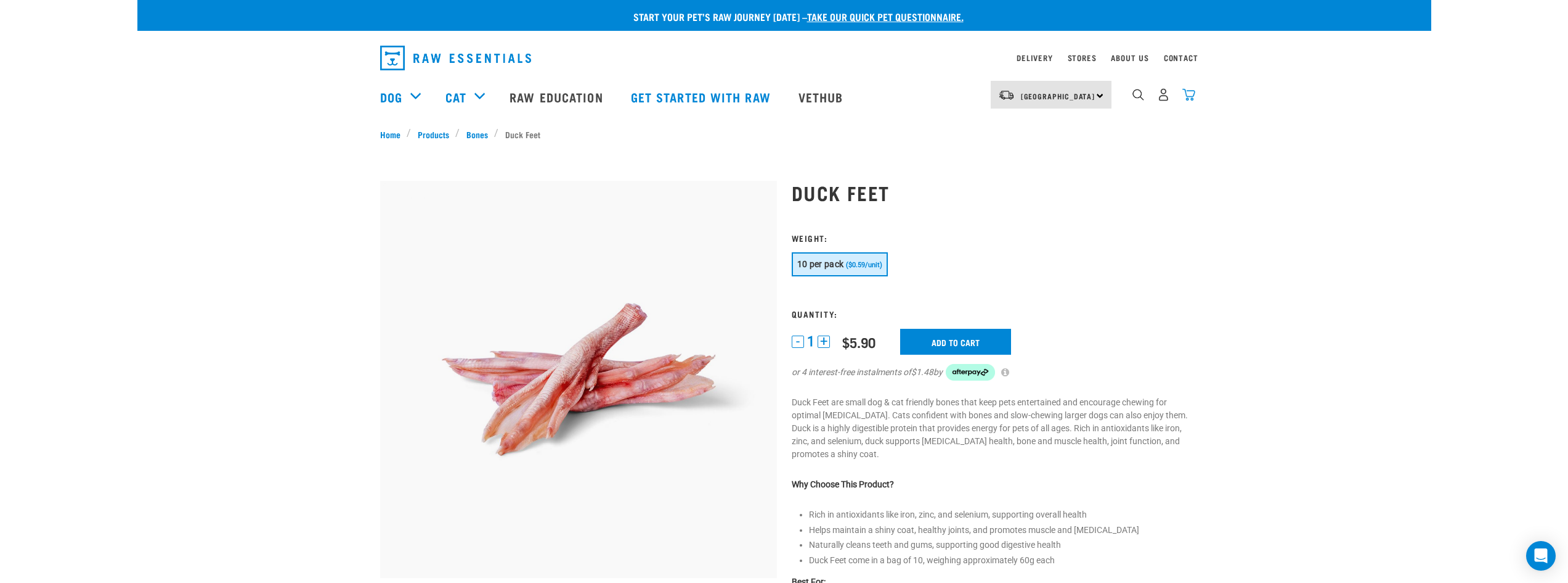
click at [1189, 99] on img "dropdown navigation" at bounding box center [1189, 95] width 13 height 13
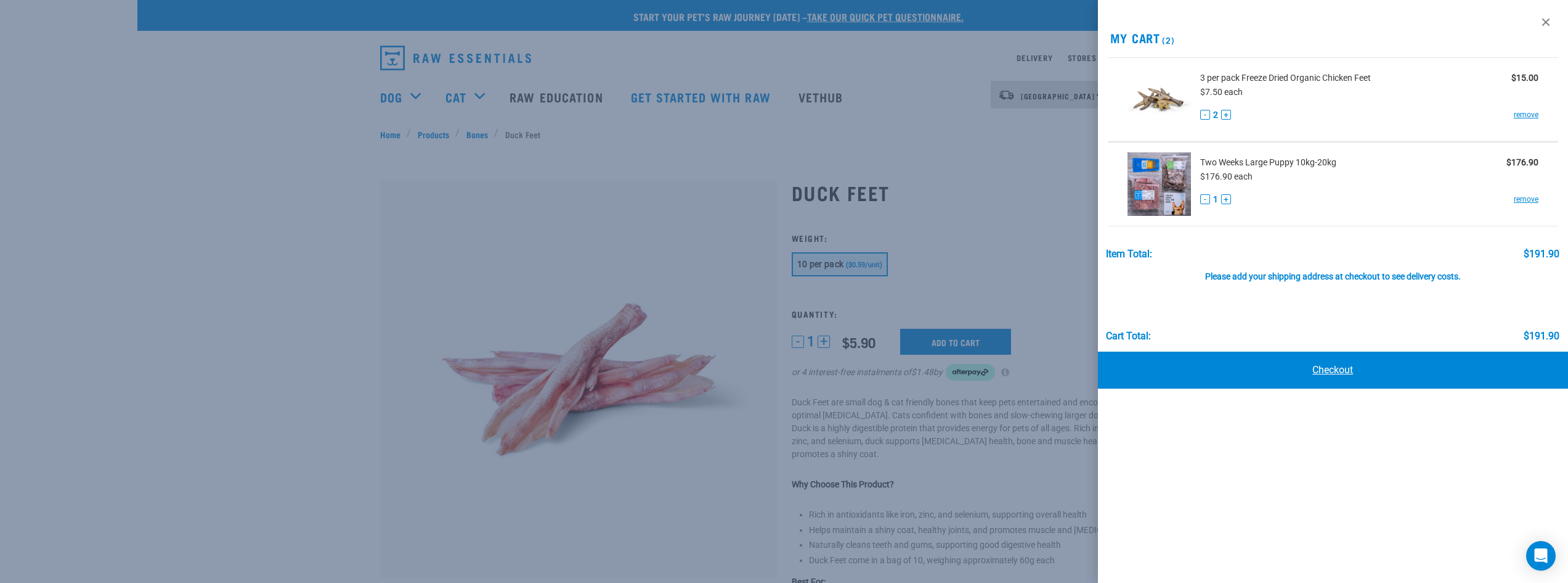
click at [1314, 375] on link "Checkout" at bounding box center [1333, 370] width 471 height 37
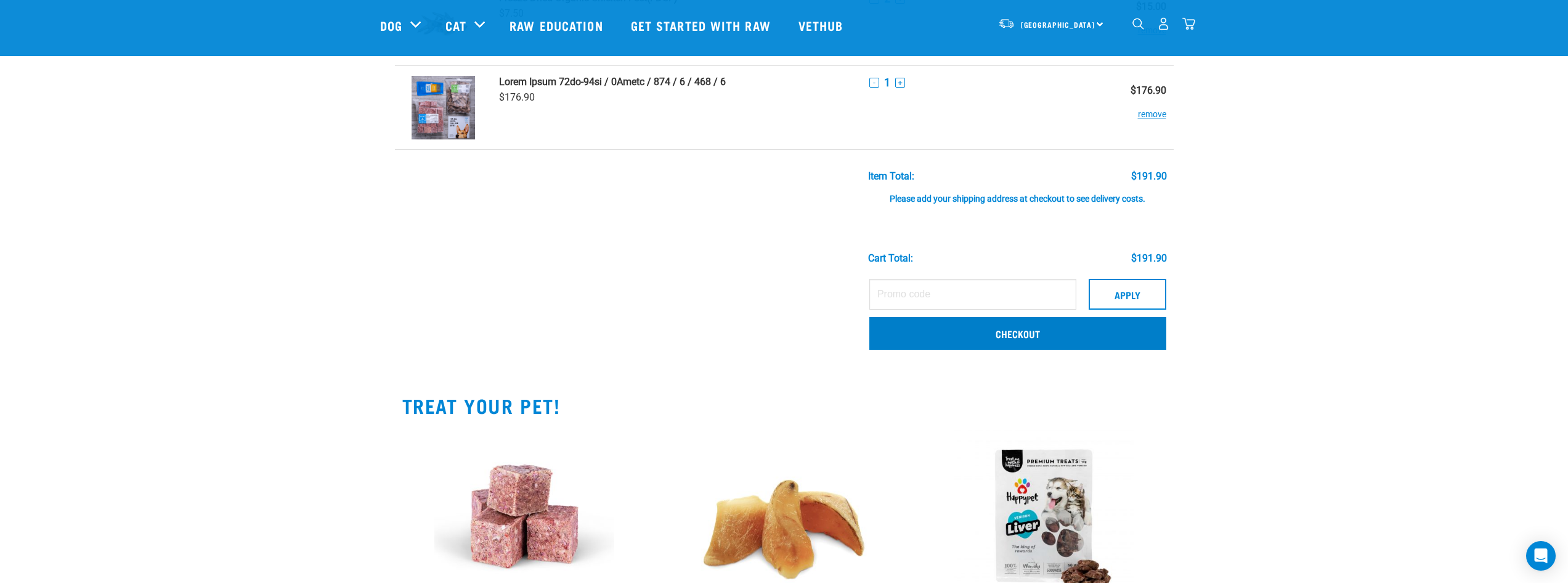
scroll to position [247, 0]
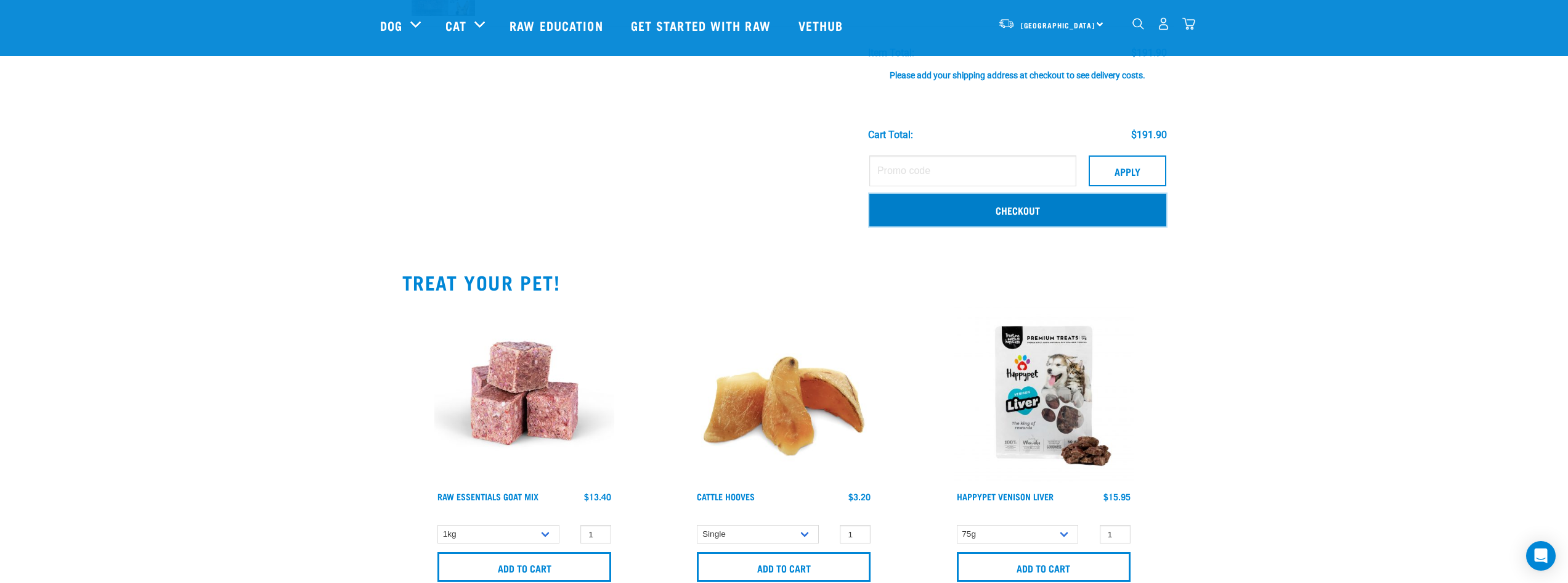
click at [995, 220] on link "Checkout" at bounding box center [1018, 209] width 297 height 32
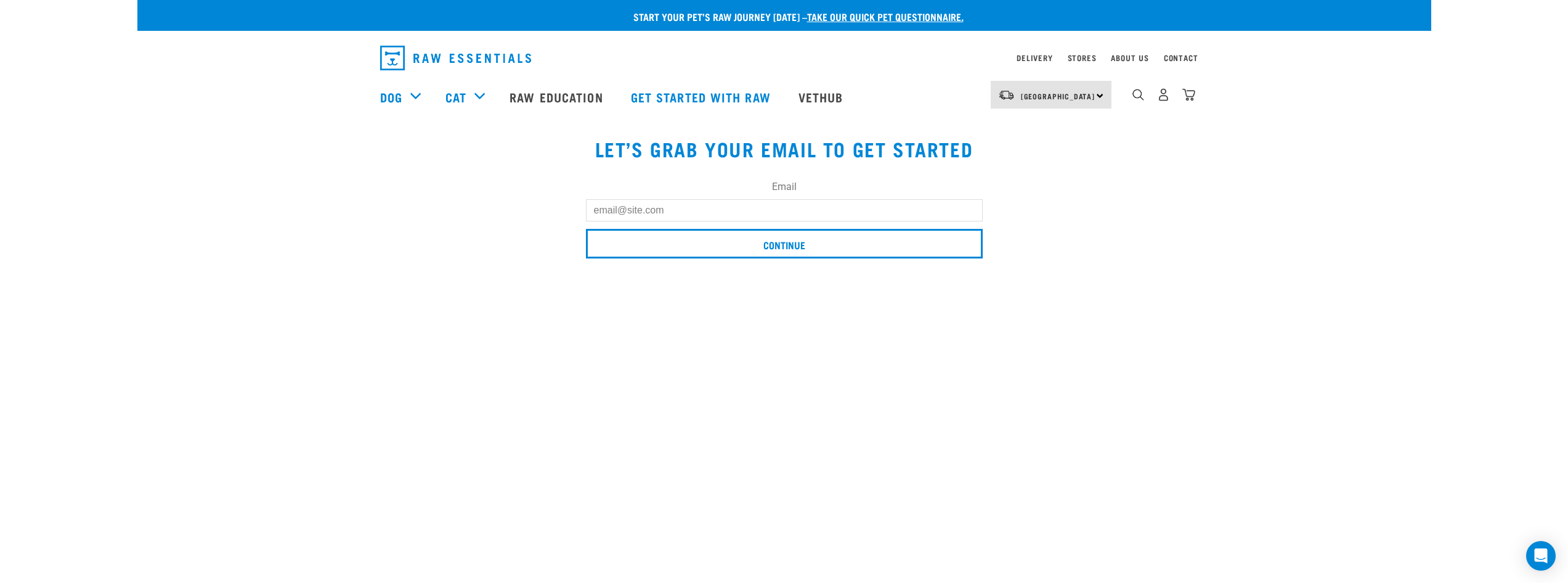
click at [874, 217] on input "Email" at bounding box center [784, 210] width 397 height 22
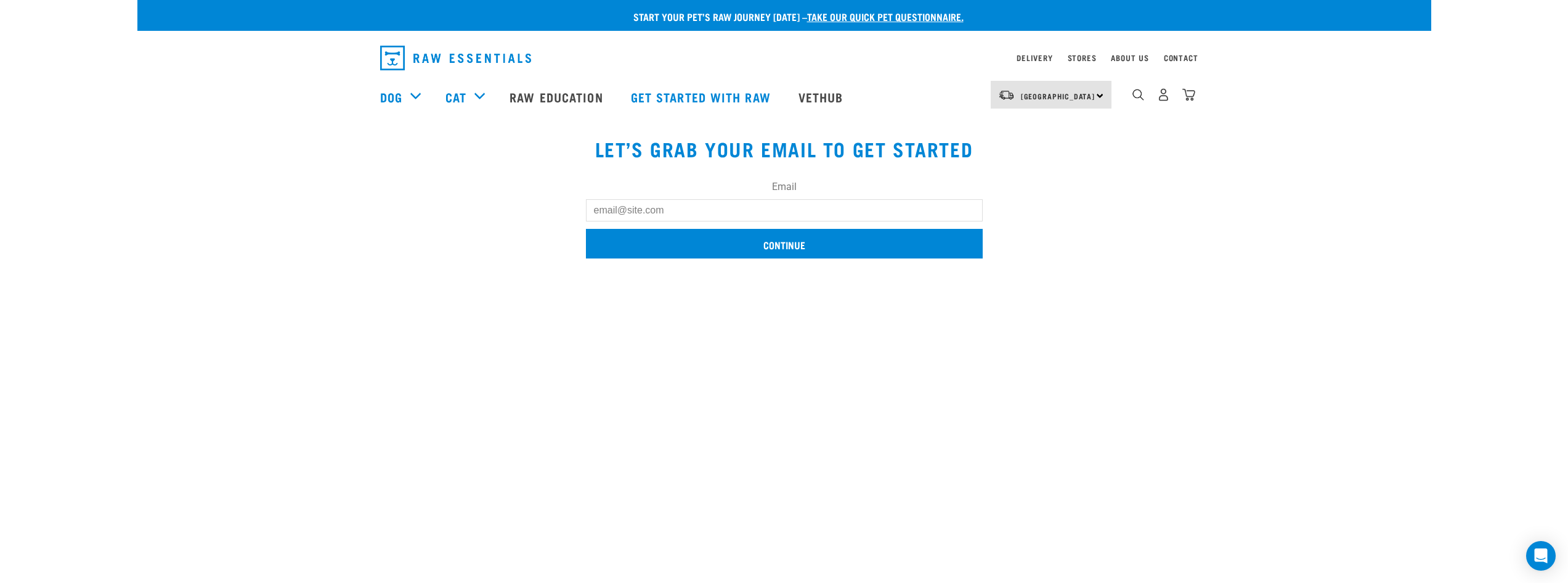
type input "[EMAIL_ADDRESS][DOMAIN_NAME]"
click at [745, 245] on input "Continue" at bounding box center [784, 243] width 397 height 29
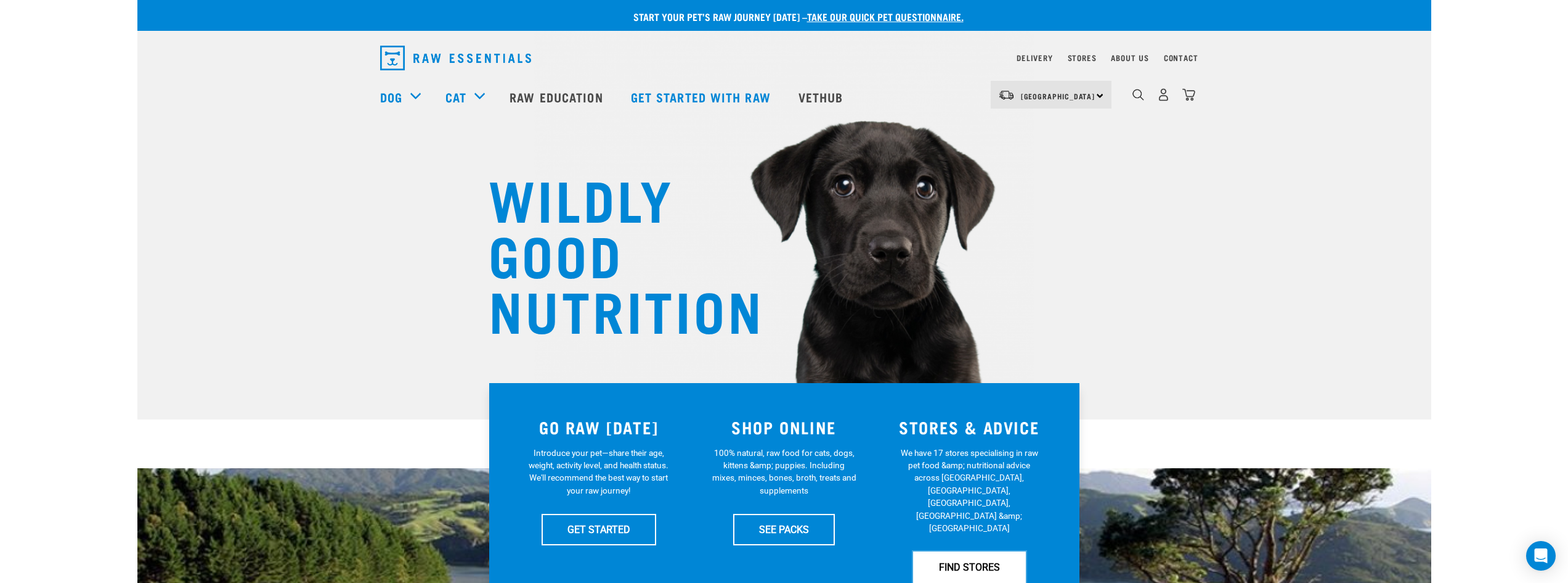
click at [998, 551] on link "FIND STORES" at bounding box center [970, 566] width 112 height 31
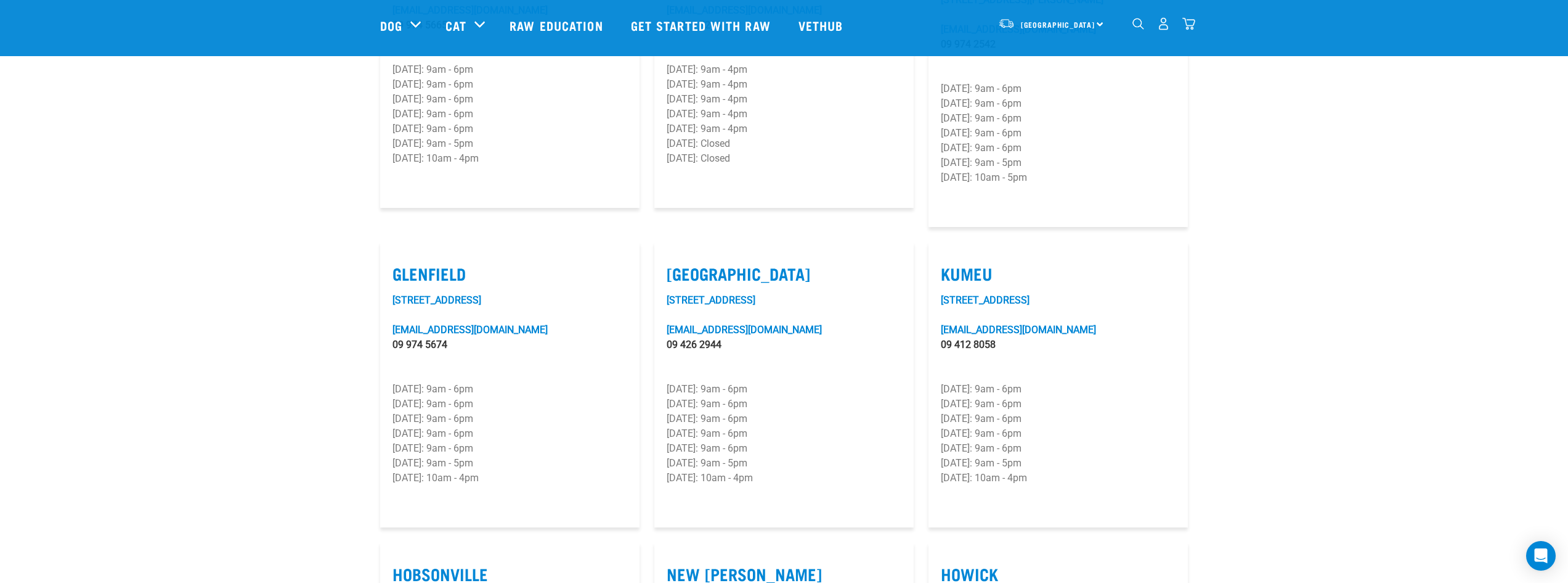
scroll to position [493, 0]
